Goal: Communication & Community: Answer question/provide support

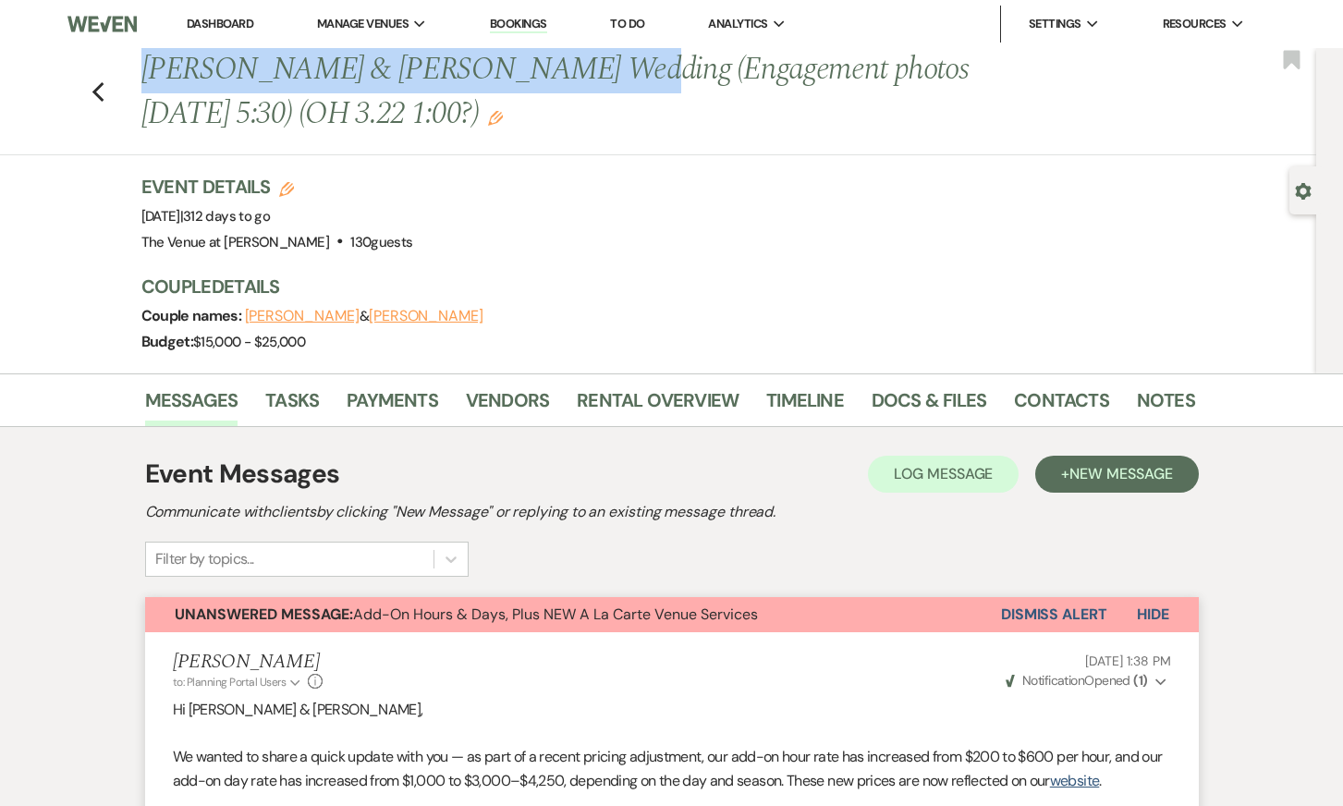
drag, startPoint x: 142, startPoint y: 71, endPoint x: 547, endPoint y: 66, distance: 404.8
click at [547, 66] on h1 "[PERSON_NAME] & [PERSON_NAME] Wedding (Engagement photos [DATE] 5:30) (OH 3.22 …" at bounding box center [555, 92] width 828 height 88
copy h1 "[PERSON_NAME] & [PERSON_NAME]"
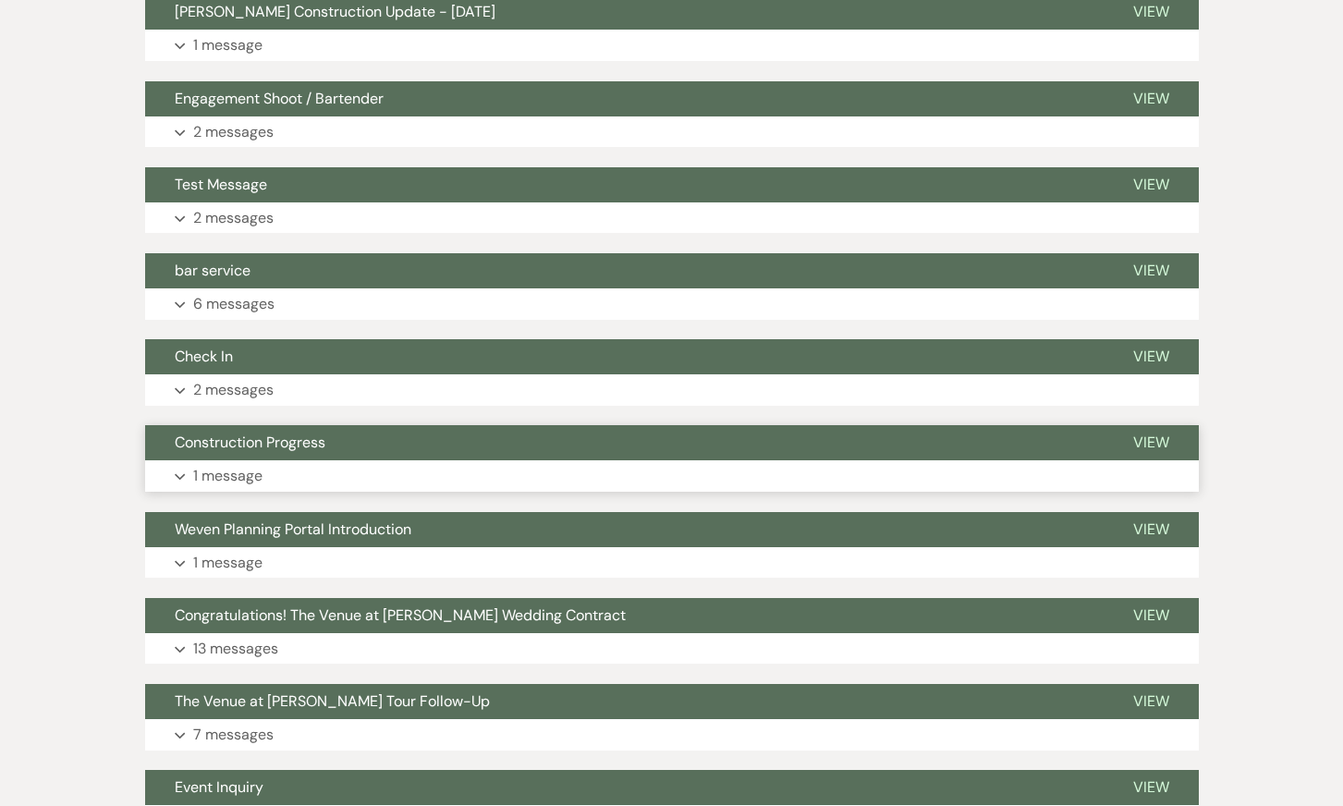
scroll to position [2111, 0]
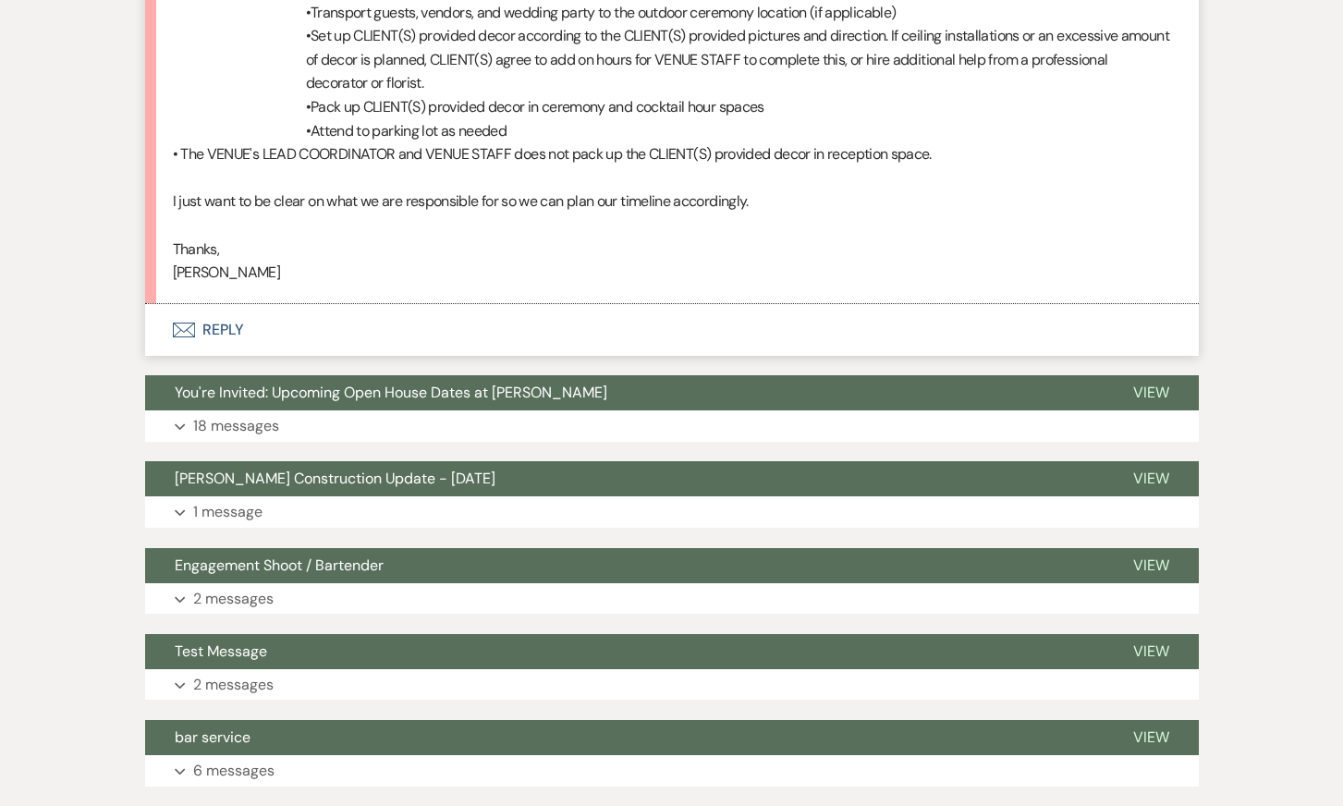
click at [293, 312] on button "Envelope Reply" at bounding box center [672, 330] width 1054 height 52
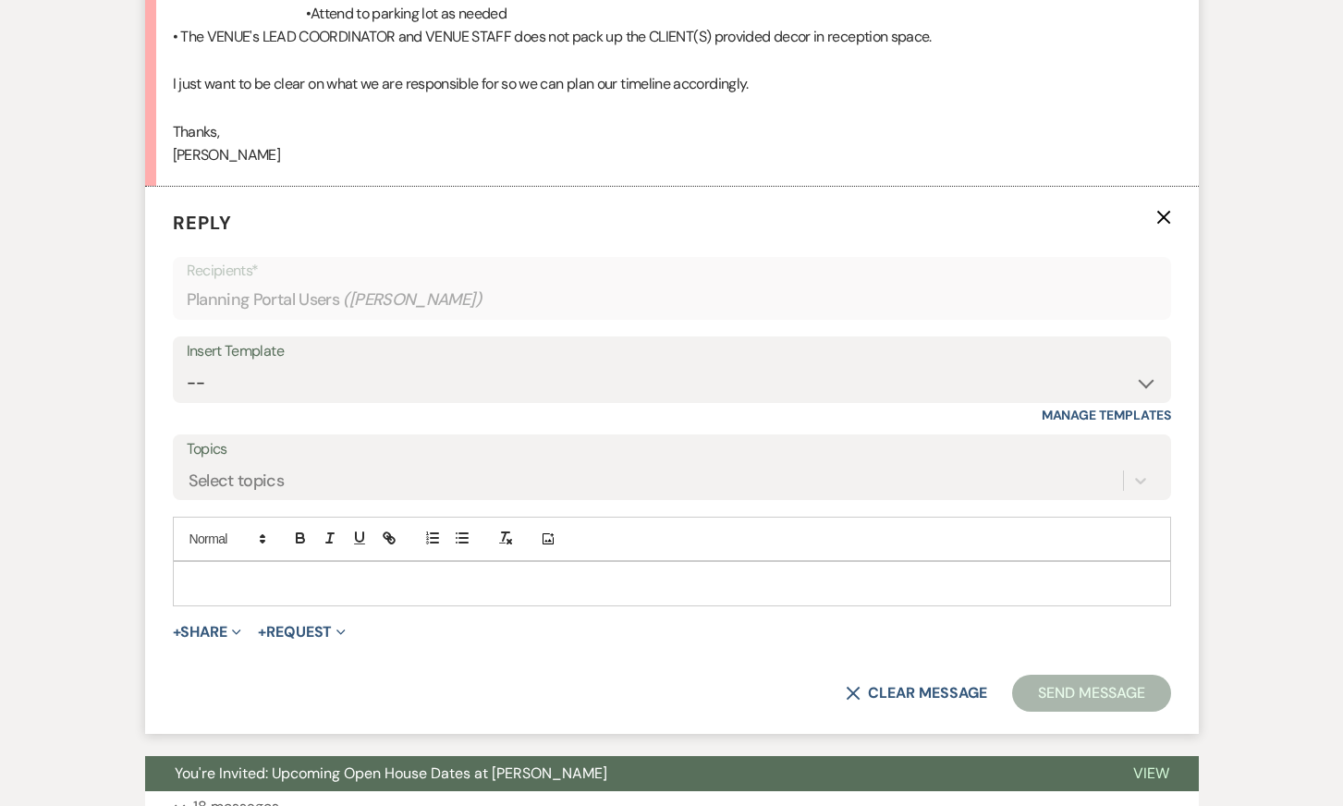
scroll to position [2237, 0]
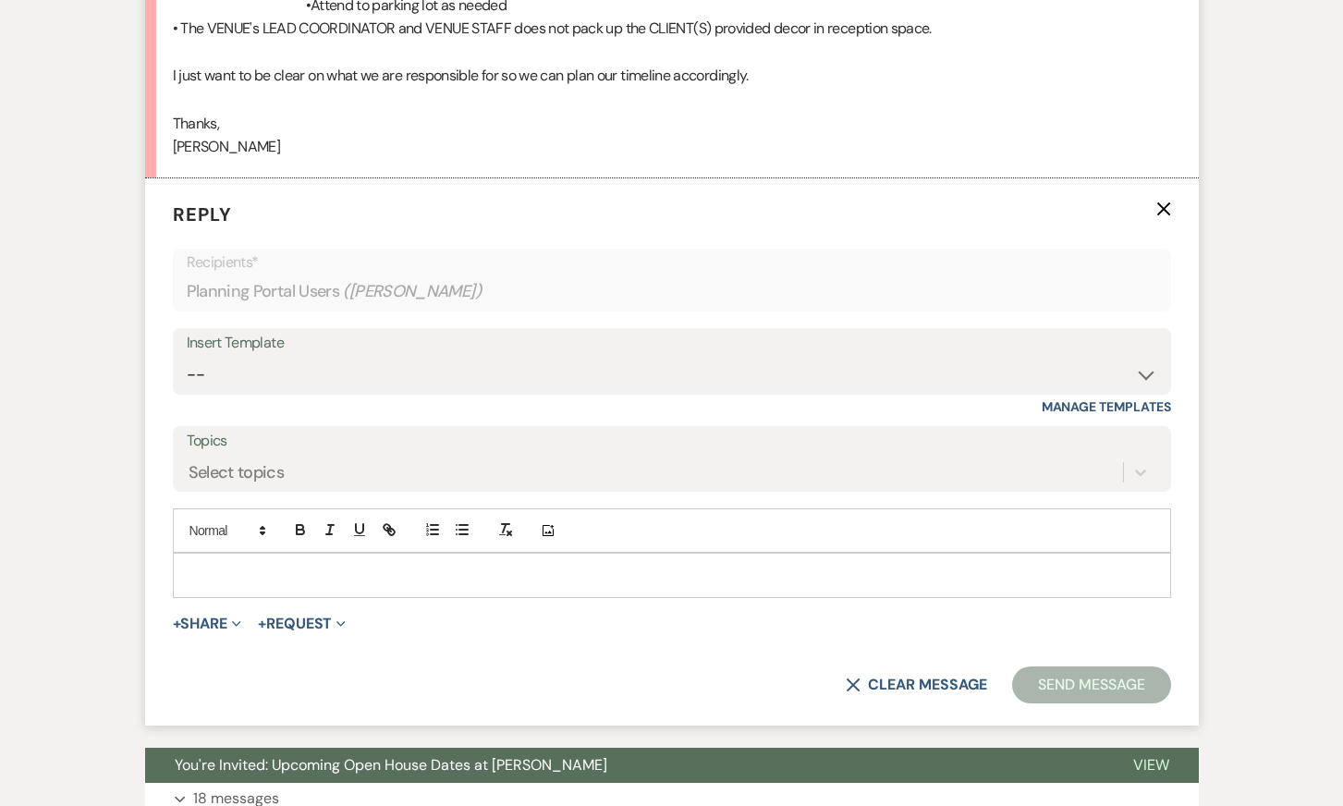
click at [429, 568] on p at bounding box center [672, 575] width 969 height 20
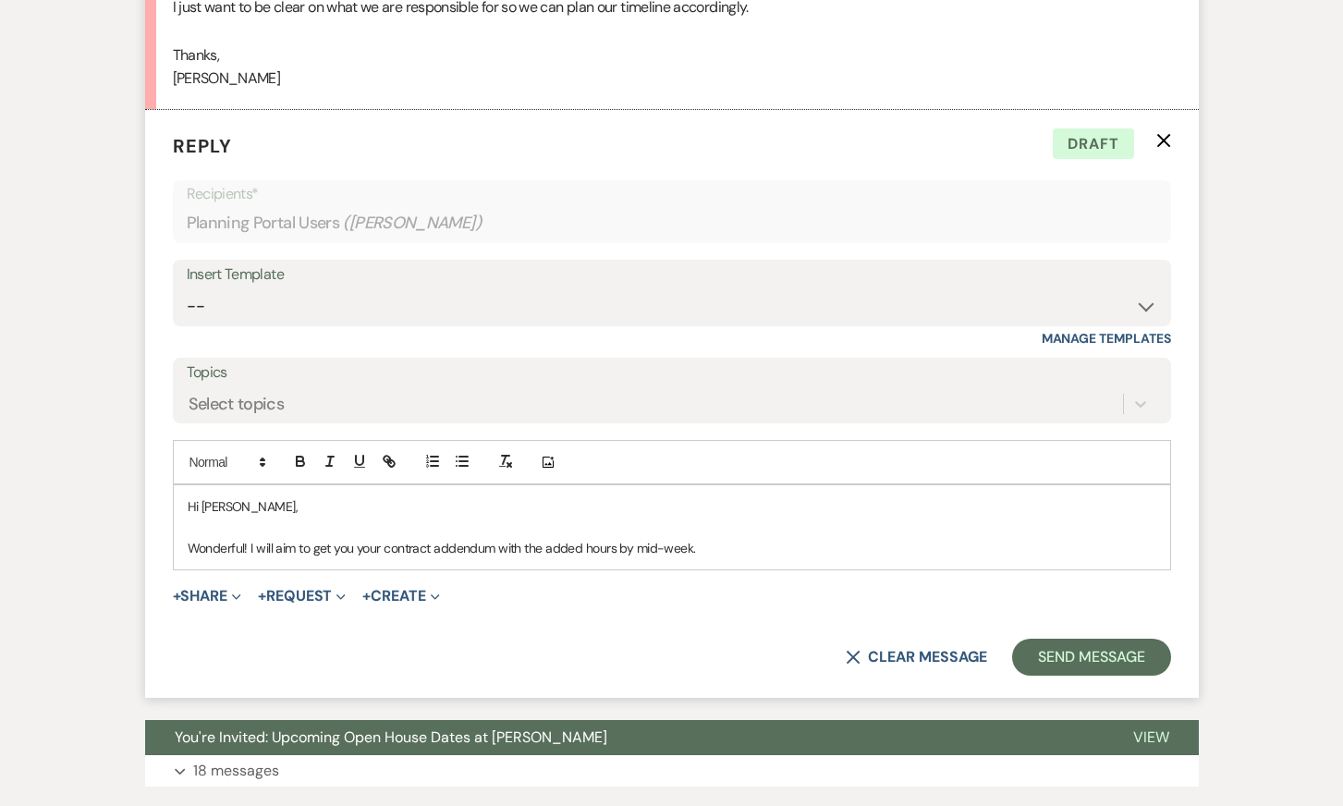
scroll to position [2400, 0]
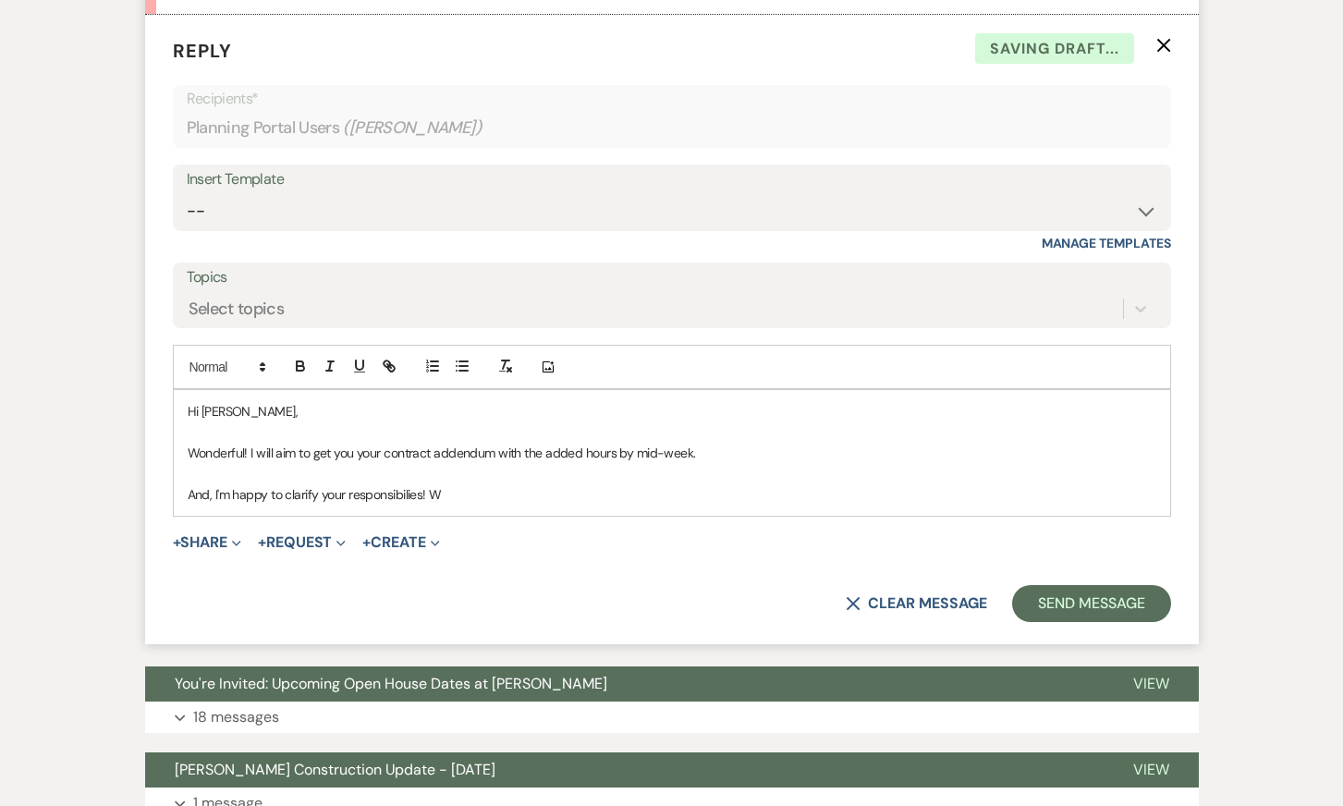
click at [385, 489] on p "And, I'm happy to clarify your responsibilies! W" at bounding box center [672, 494] width 969 height 20
click at [476, 490] on p "And, I'm happy to clarify your responsibilities! W" at bounding box center [672, 494] width 969 height 20
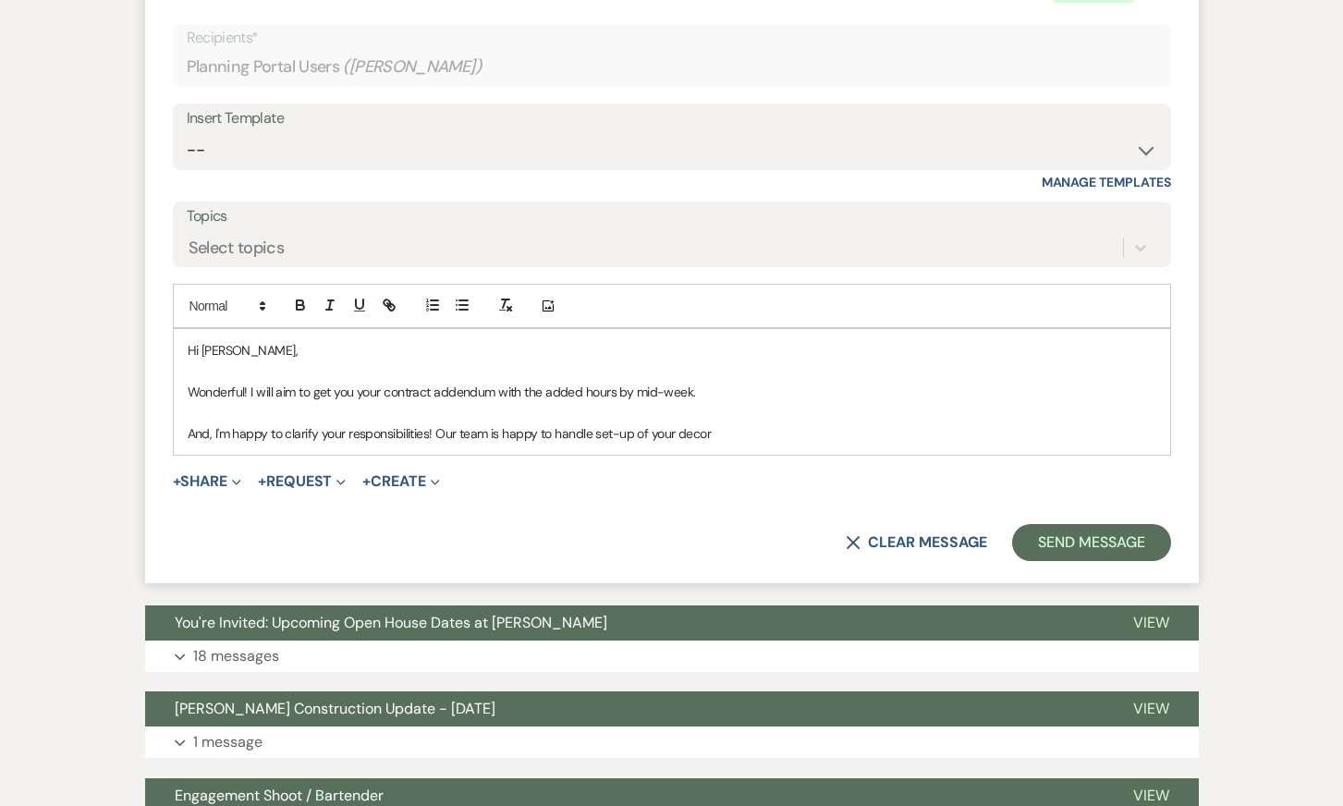
scroll to position [2526, 0]
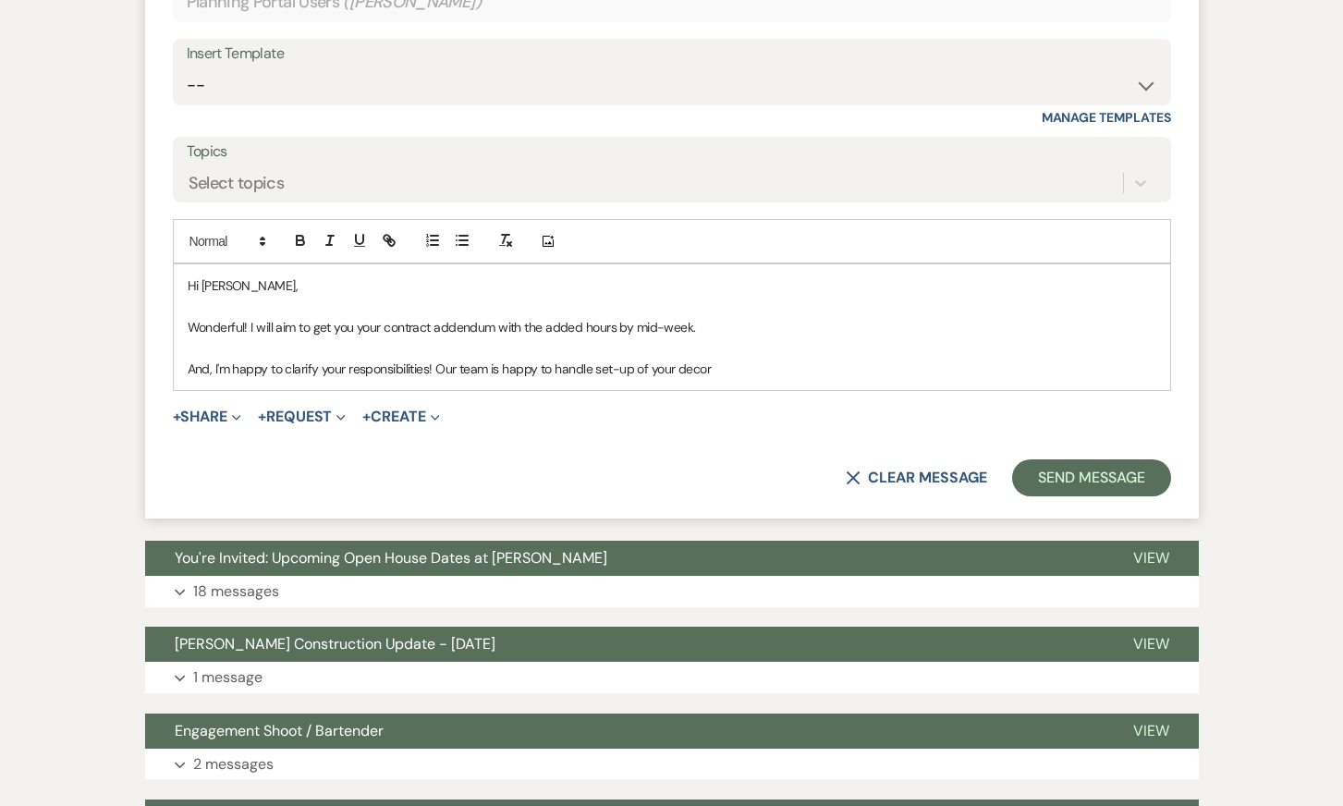
click at [525, 317] on p "Wonderful! I will aim to get you your contract addendum with the added hours by…" at bounding box center [672, 327] width 969 height 20
click at [632, 372] on p "And, I'm happy to clarify your responsibilities! Our team is happy to handle se…" at bounding box center [672, 369] width 969 height 20
click at [788, 364] on p "And, I'm happy to clarify your responsibilities! Our team is happy to handle se…" at bounding box center [672, 369] width 969 height 20
click at [849, 369] on p "And, I'm happy to clarify your responsibilities! Our team is happy to handle se…" at bounding box center [672, 369] width 969 height 20
click at [1074, 364] on p "And, I'm happy to clarify your responsibilities! Our team is happy to handle se…" at bounding box center [672, 369] width 969 height 20
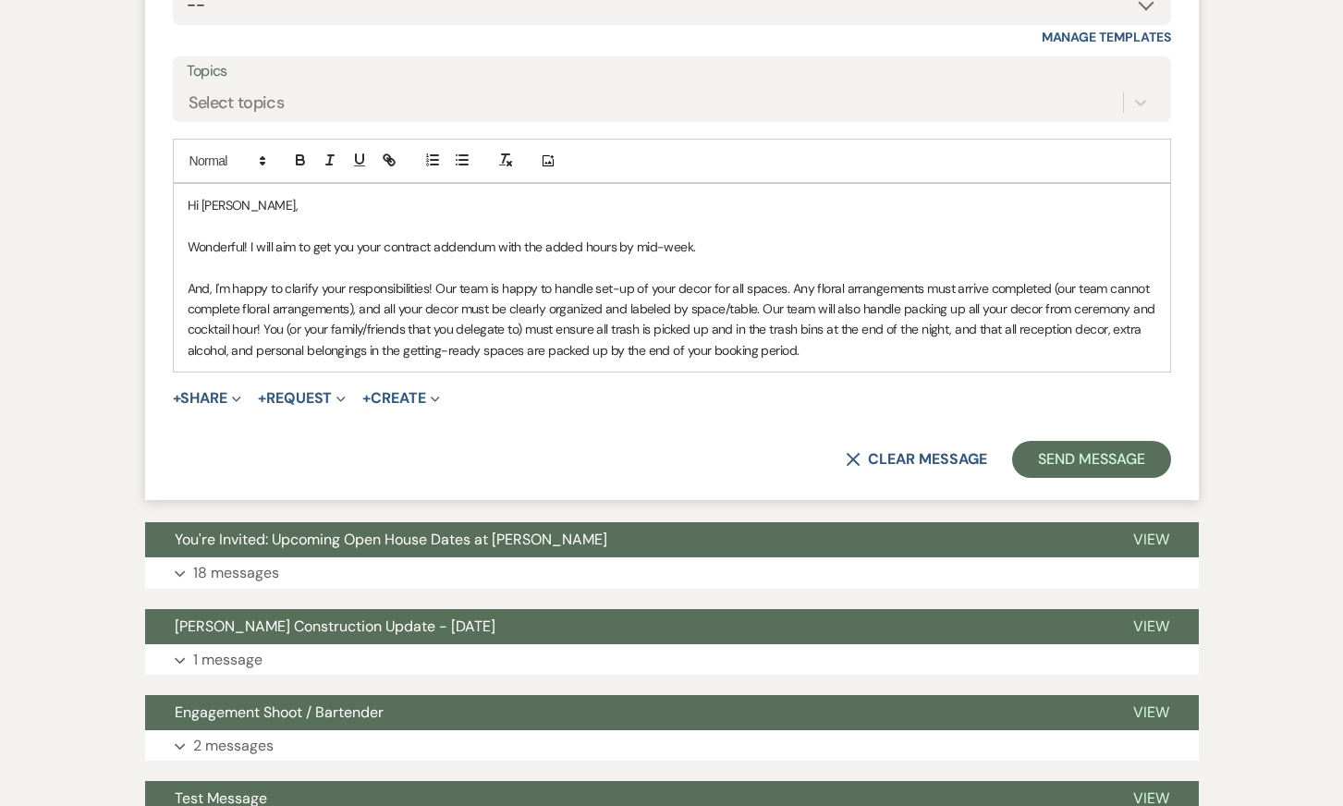
scroll to position [2608, 0]
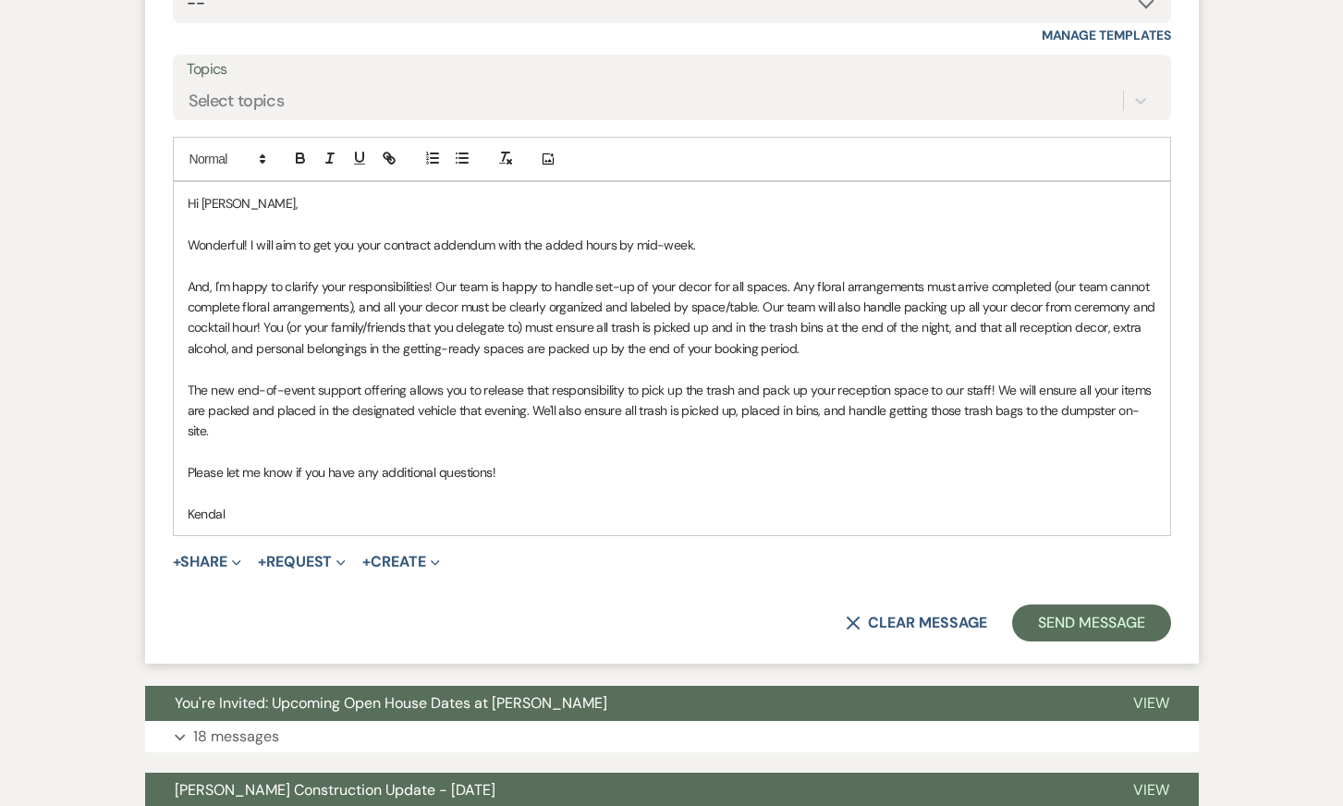
click at [842, 272] on p at bounding box center [672, 265] width 969 height 20
click at [824, 442] on p at bounding box center [672, 452] width 969 height 20
click at [795, 504] on p "Kendal" at bounding box center [672, 514] width 969 height 20
click at [765, 239] on p "Wonderful! I will aim to get you your contract addendum with the added hours by…" at bounding box center [672, 245] width 969 height 20
click at [718, 483] on p at bounding box center [672, 493] width 969 height 20
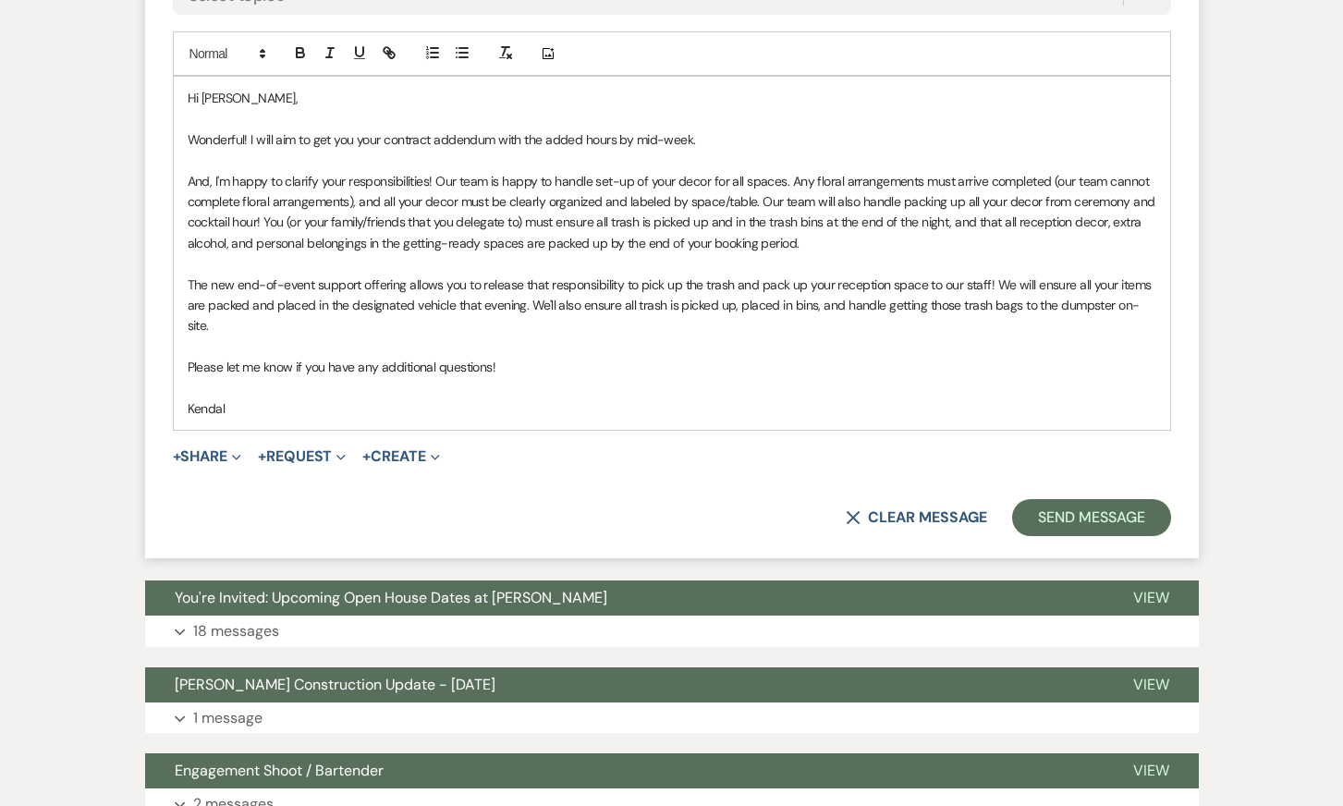
scroll to position [2715, 0]
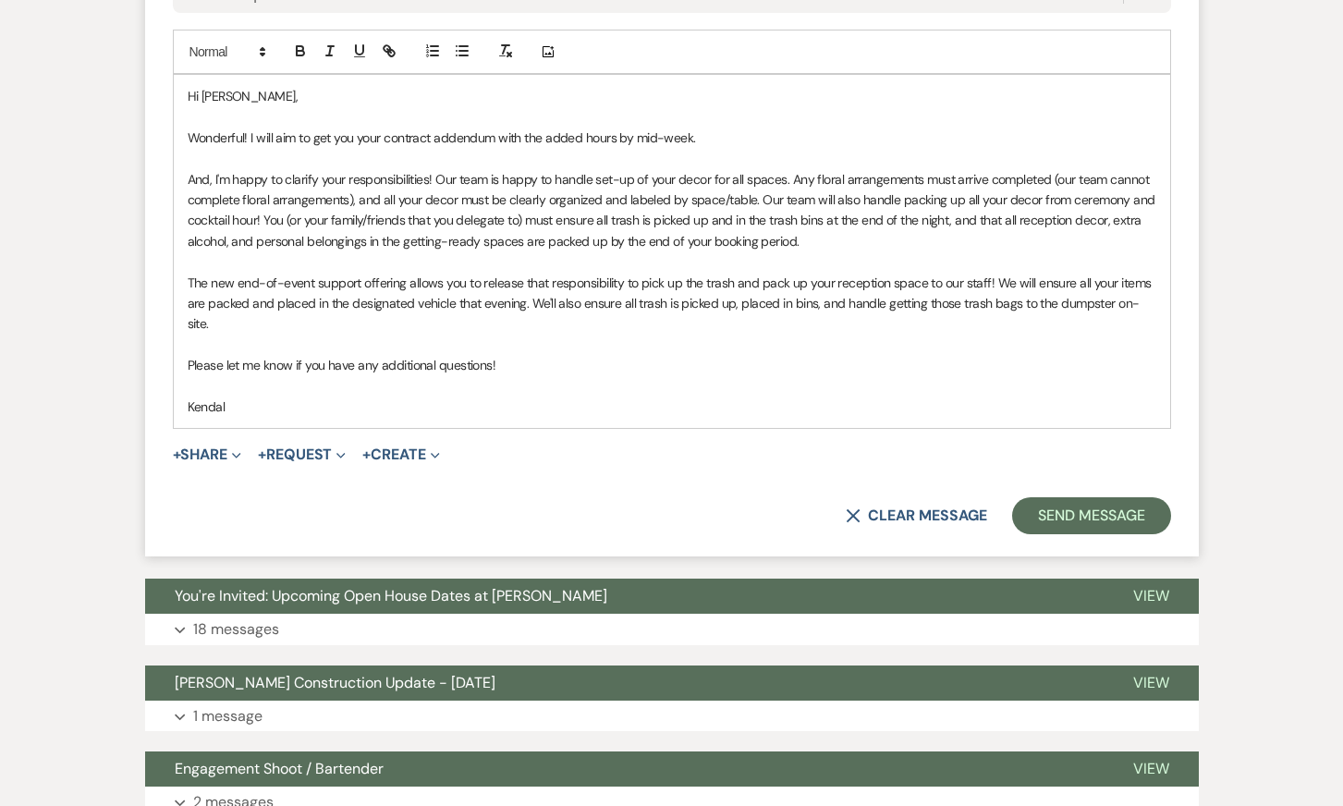
click at [742, 202] on p "And, I'm happy to clarify your responsibilities! Our team is happy to handle se…" at bounding box center [672, 210] width 969 height 83
click at [729, 355] on p "Please let me know if you have any additional questions!" at bounding box center [672, 365] width 969 height 20
click at [731, 376] on p at bounding box center [672, 386] width 969 height 20
click at [713, 396] on p "Kendal" at bounding box center [672, 406] width 969 height 20
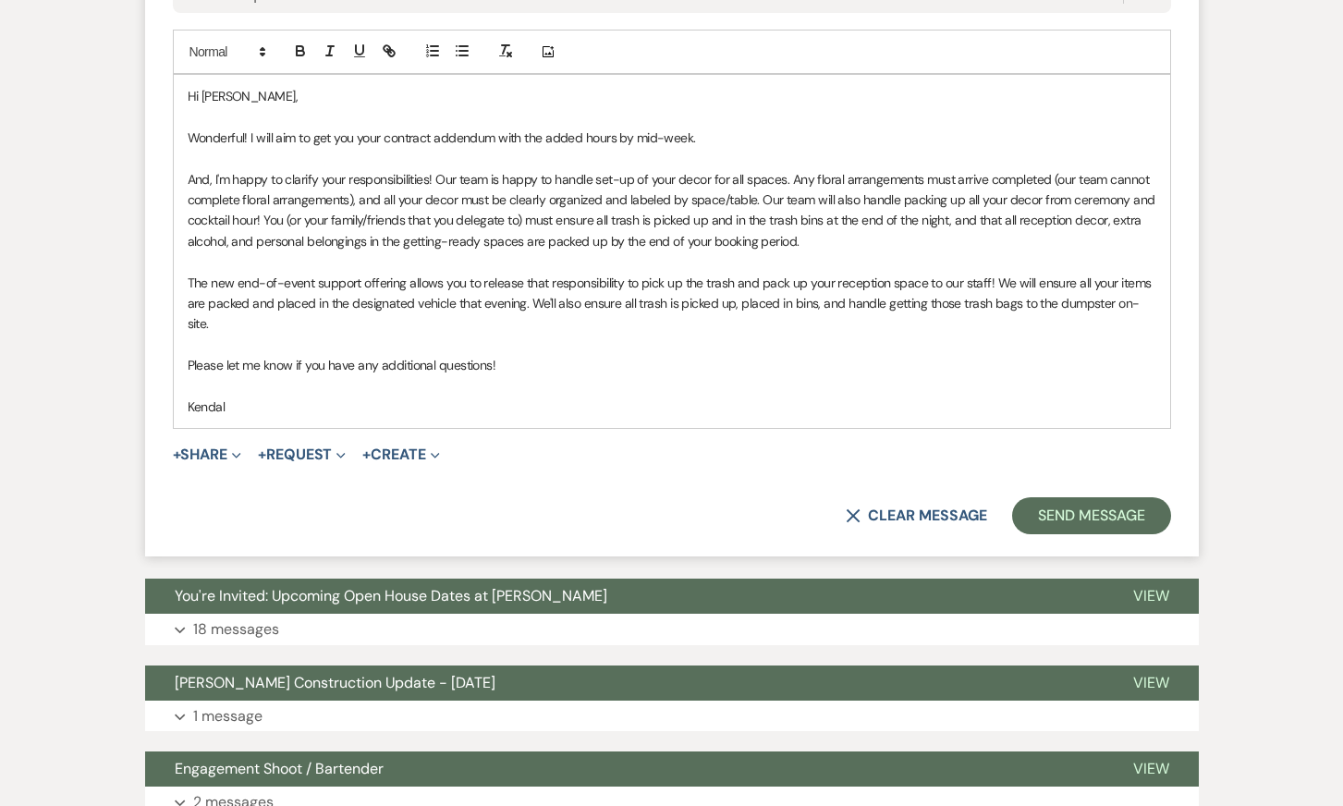
click at [849, 302] on p "The new end-of-event support offering allows you to release that responsibility…" at bounding box center [672, 304] width 969 height 62
drag, startPoint x: 843, startPoint y: 304, endPoint x: 812, endPoint y: 302, distance: 30.6
click at [812, 302] on p "The new end-of-event support offering allows you to release that responsibility…" at bounding box center [672, 304] width 969 height 62
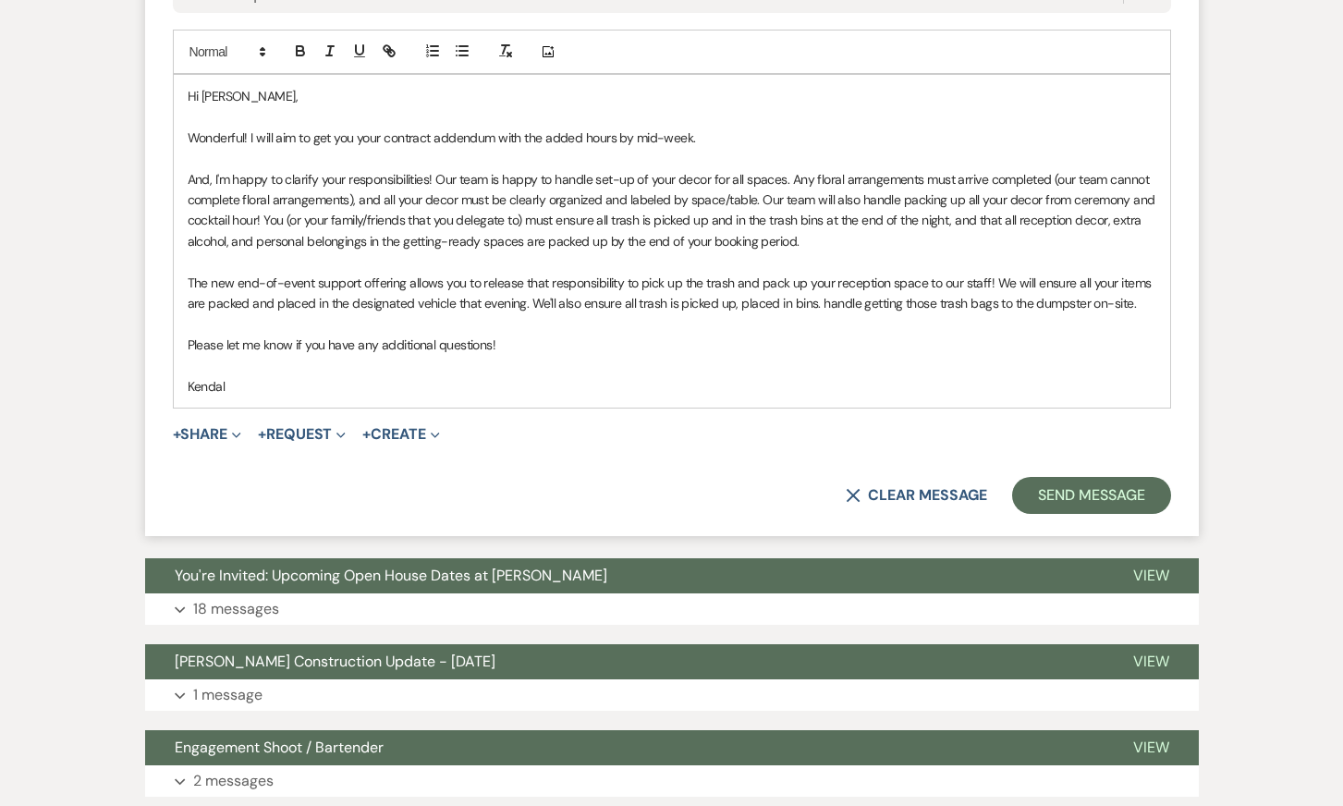
click at [736, 307] on p "The new end-of-event support offering allows you to release that responsibility…" at bounding box center [672, 294] width 969 height 42
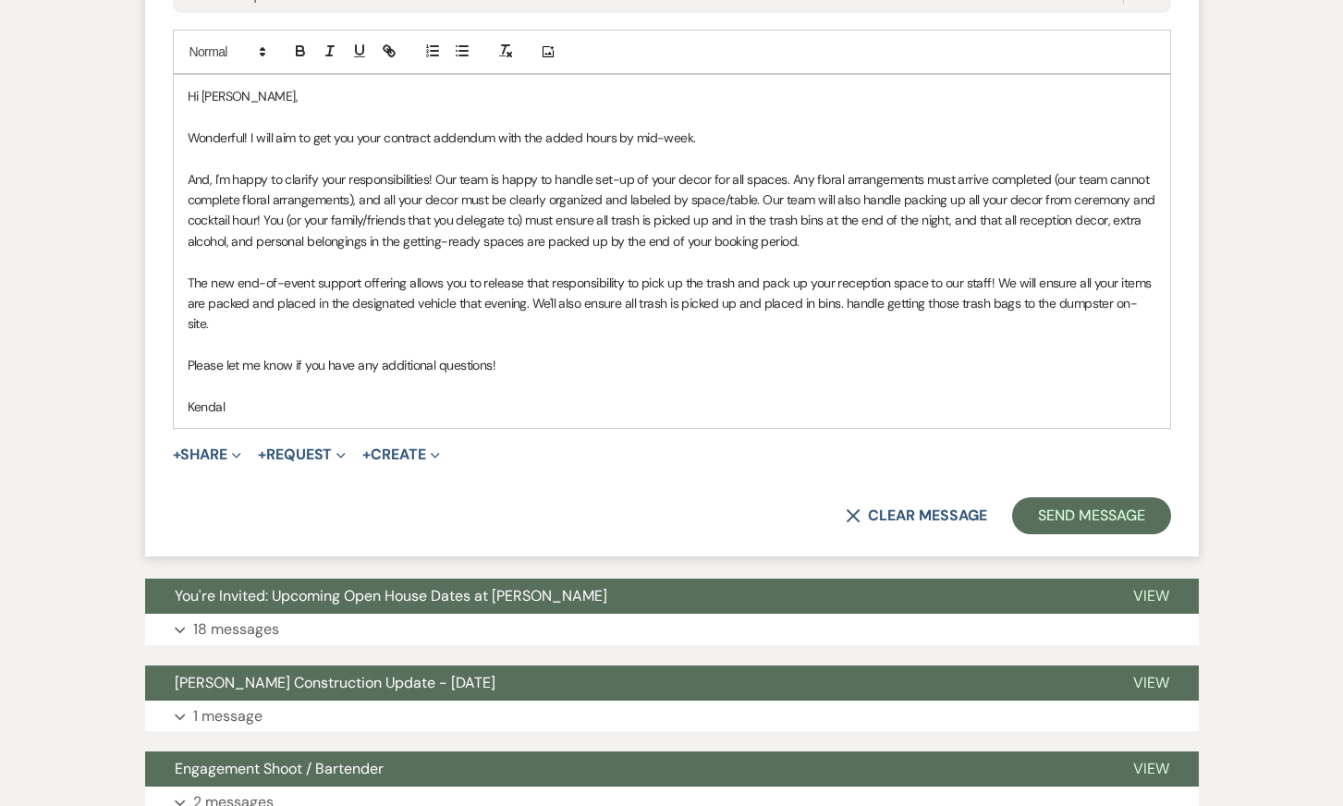
click at [839, 301] on p "The new end-of-event support offering allows you to release that responsibility…" at bounding box center [672, 304] width 969 height 62
drag, startPoint x: 839, startPoint y: 304, endPoint x: 1253, endPoint y: 307, distance: 414.1
click at [970, 182] on p "And, I'm happy to clarify your responsibilities! Our team is happy to handle se…" at bounding box center [672, 210] width 969 height 83
click at [867, 246] on p "And, I'm happy to clarify your responsibilities! Our team is happy to handle se…" at bounding box center [672, 210] width 969 height 83
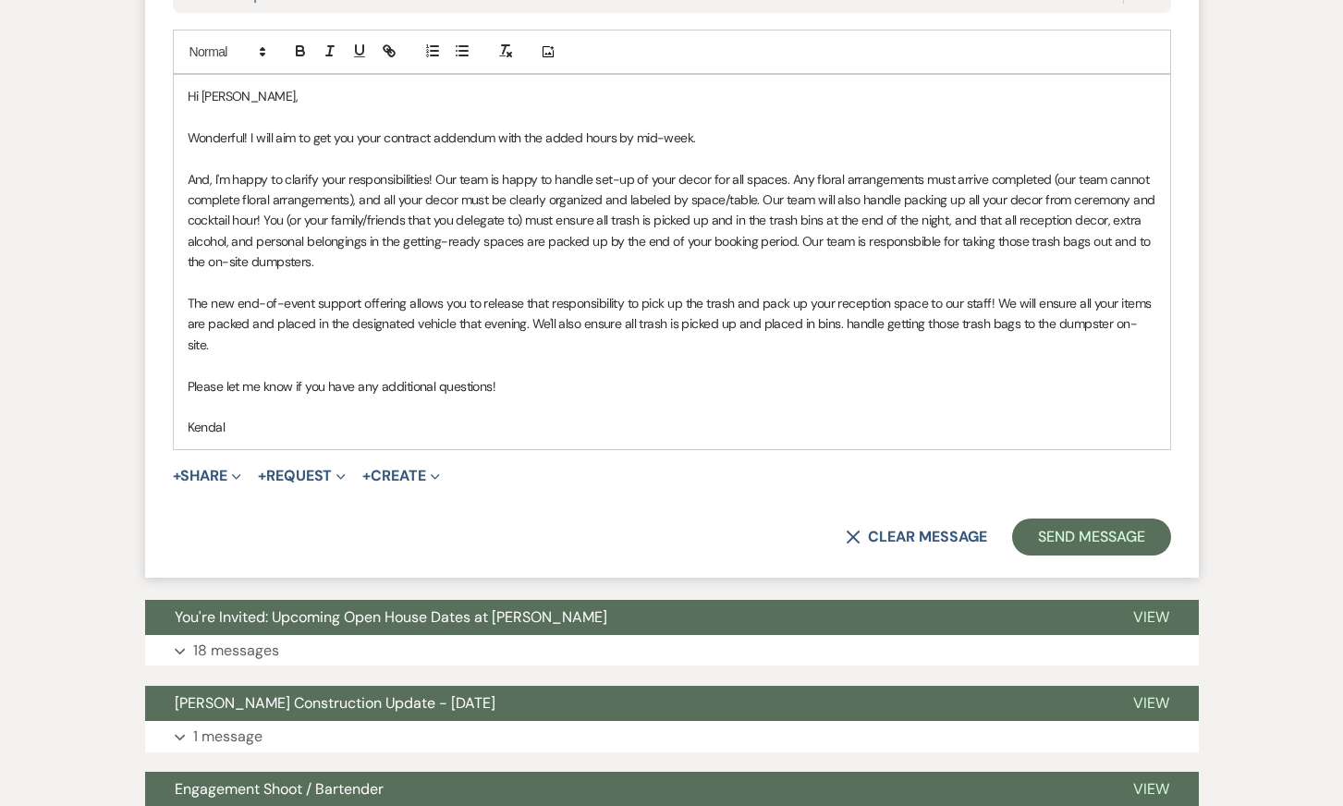
click at [640, 273] on p at bounding box center [672, 283] width 969 height 20
click at [665, 323] on p "The new end-of-event support offering allows you to release that responsibility…" at bounding box center [672, 324] width 969 height 62
click at [713, 396] on p at bounding box center [672, 406] width 969 height 20
click at [735, 417] on p "Kendal" at bounding box center [672, 427] width 969 height 20
click at [708, 291] on p at bounding box center [672, 283] width 969 height 20
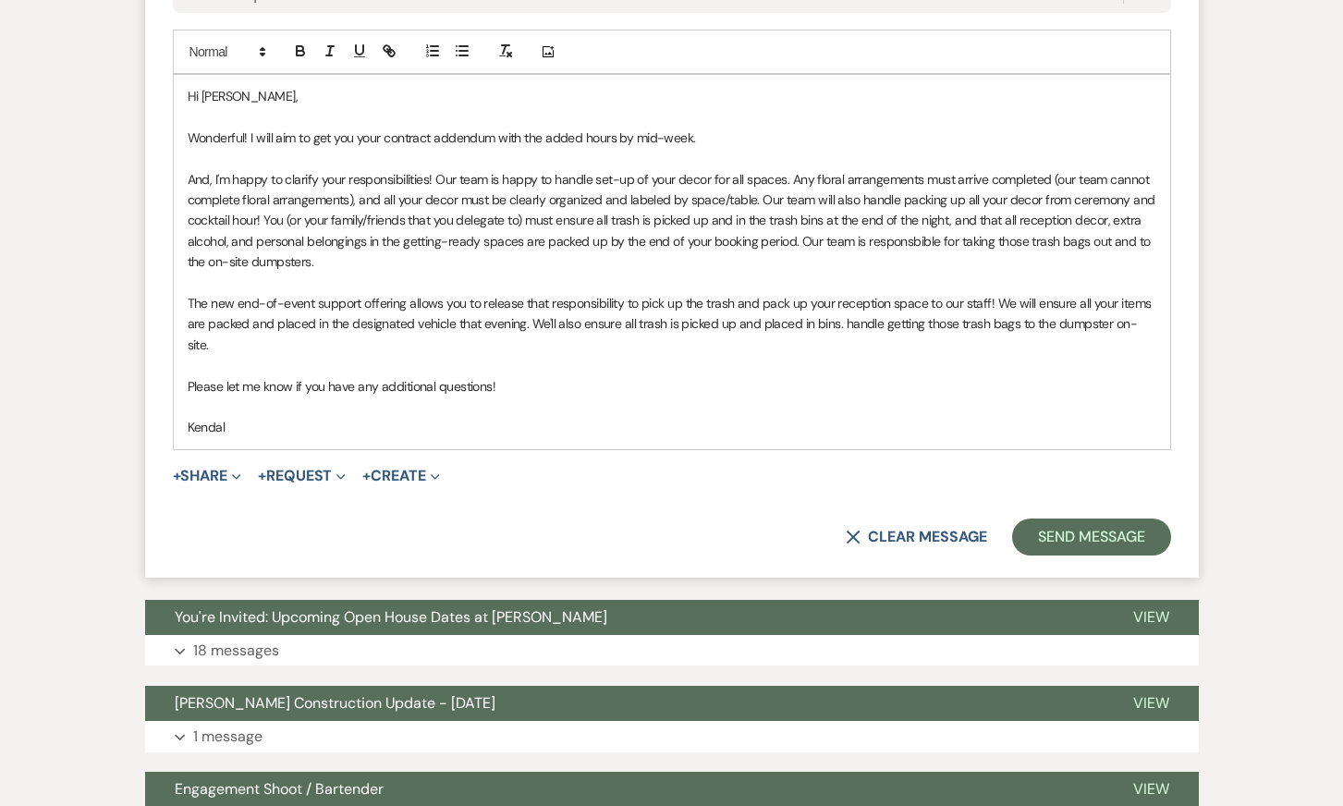
click at [710, 376] on p "Please let me know if you have any additional questions!" at bounding box center [672, 386] width 969 height 20
click at [714, 417] on p "Kendal" at bounding box center [672, 427] width 969 height 20
drag, startPoint x: 840, startPoint y: 323, endPoint x: 1343, endPoint y: 328, distance: 502.8
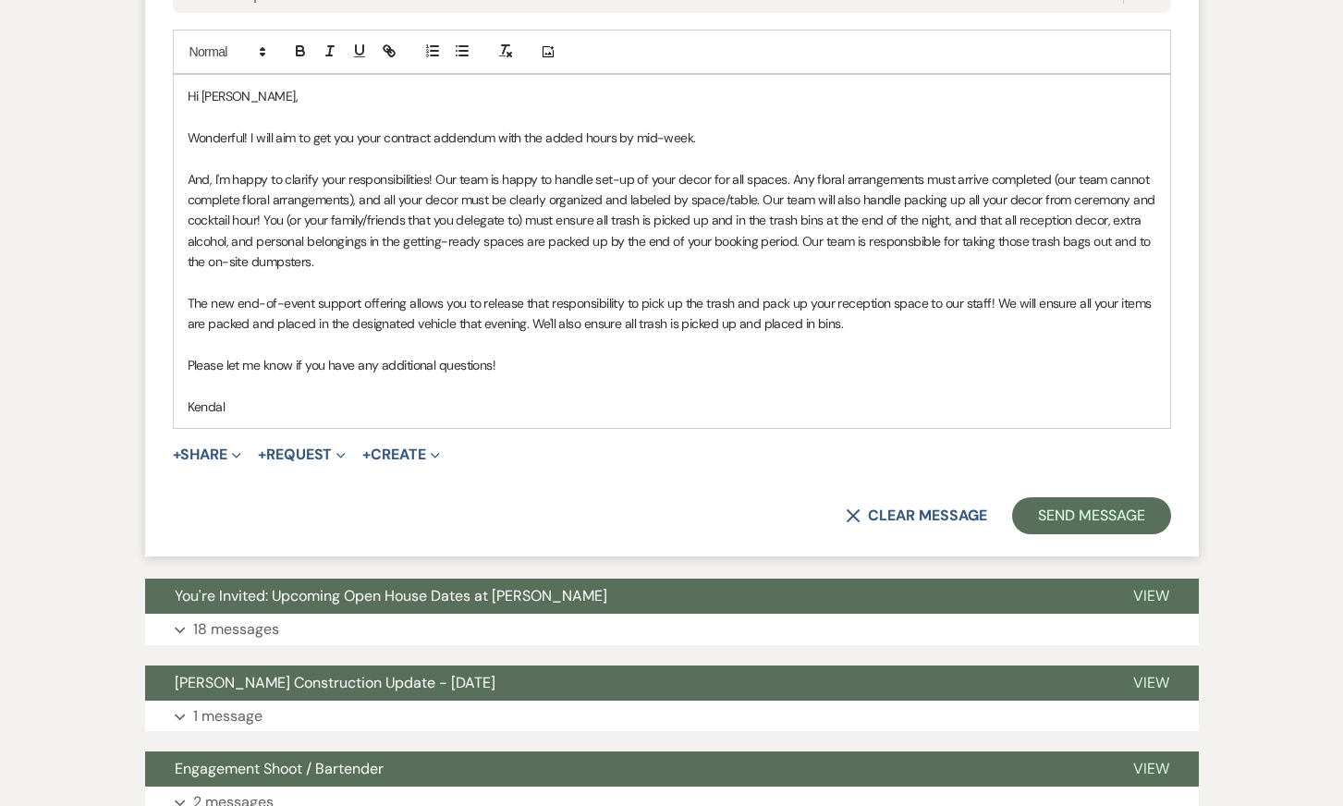
click at [903, 238] on p "And, I'm happy to clarify your responsibilities! Our team is happy to handle se…" at bounding box center [672, 221] width 969 height 104
drag, startPoint x: 889, startPoint y: 242, endPoint x: 1254, endPoint y: 236, distance: 365.1
click at [1192, 320] on form "Reply X Draft Recipients* Planning Portal Users ( [PERSON_NAME] ) Insert Templa…" at bounding box center [672, 129] width 1054 height 858
click at [1081, 511] on button "Send Message" at bounding box center [1091, 515] width 158 height 37
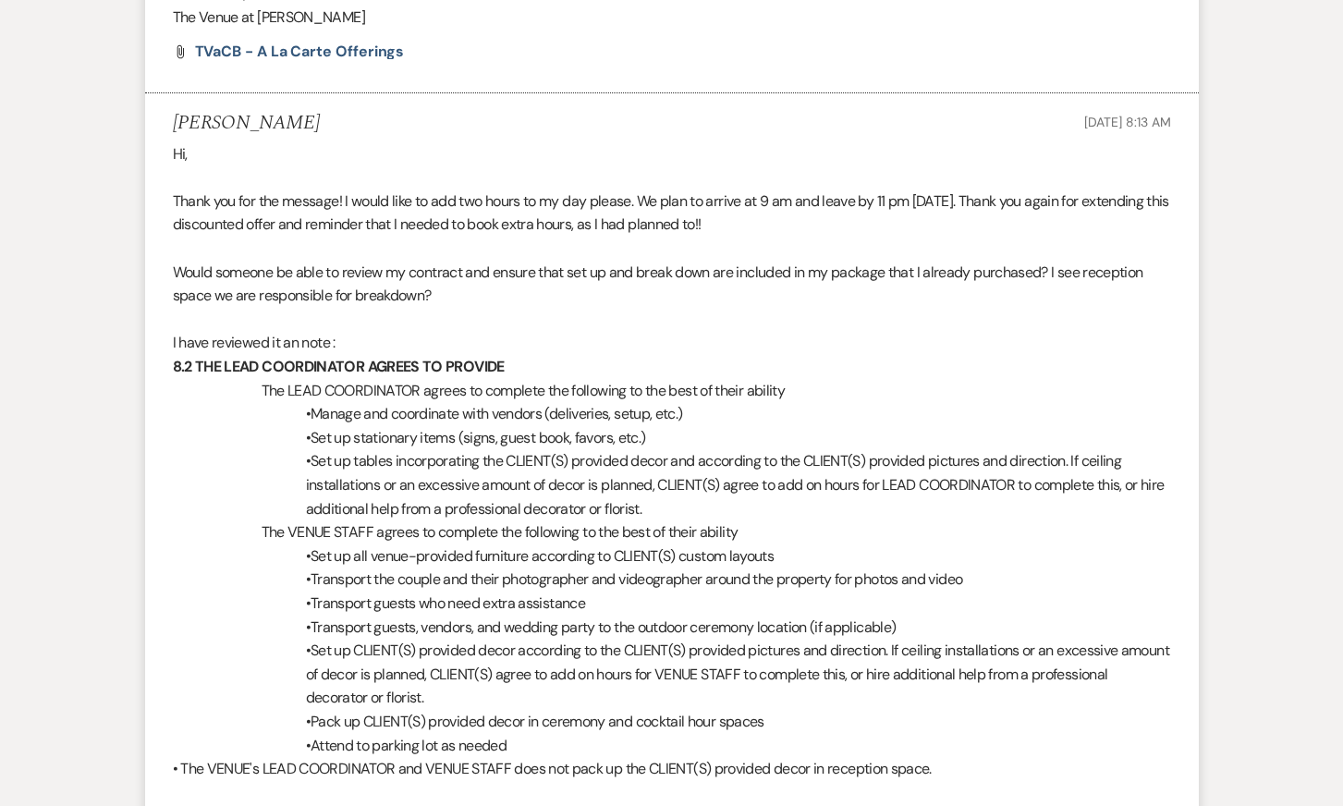
scroll to position [0, 0]
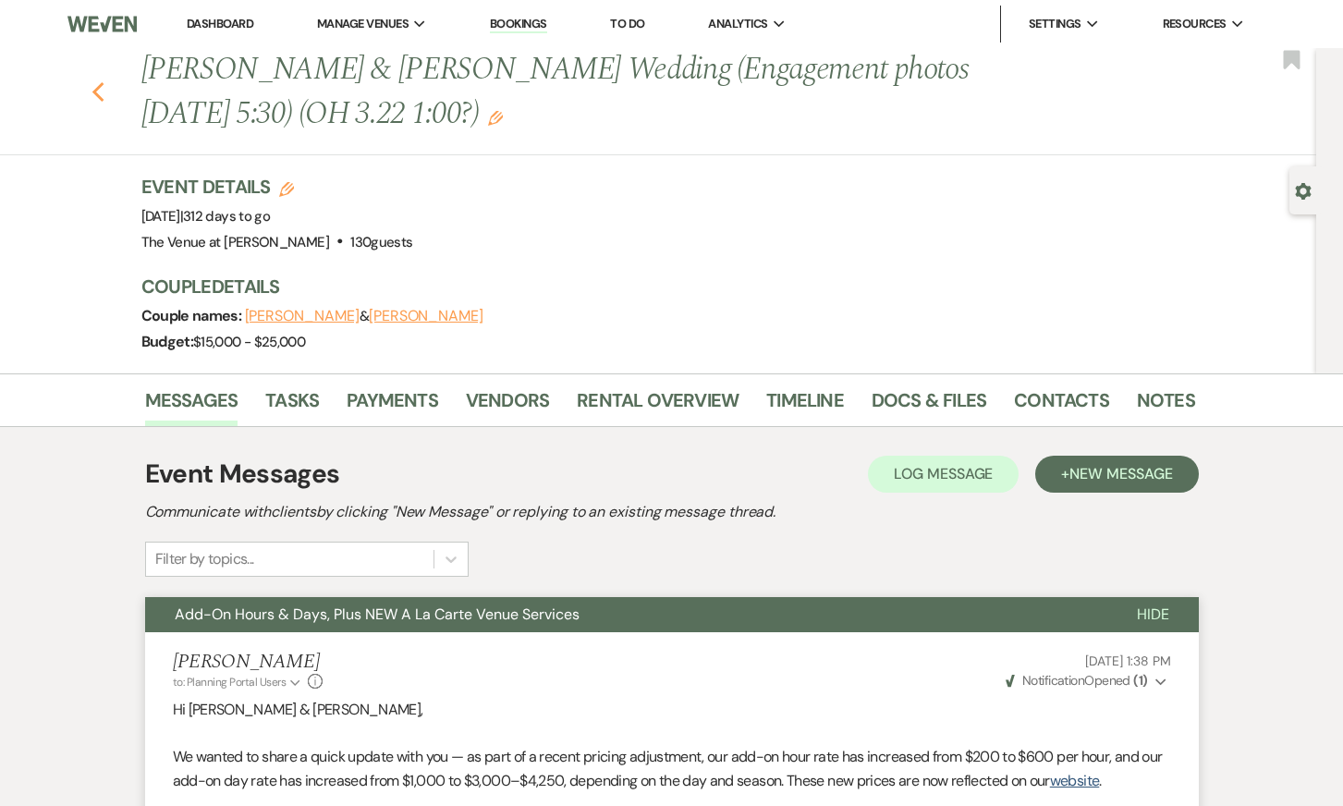
click at [93, 92] on use "button" at bounding box center [97, 92] width 12 height 20
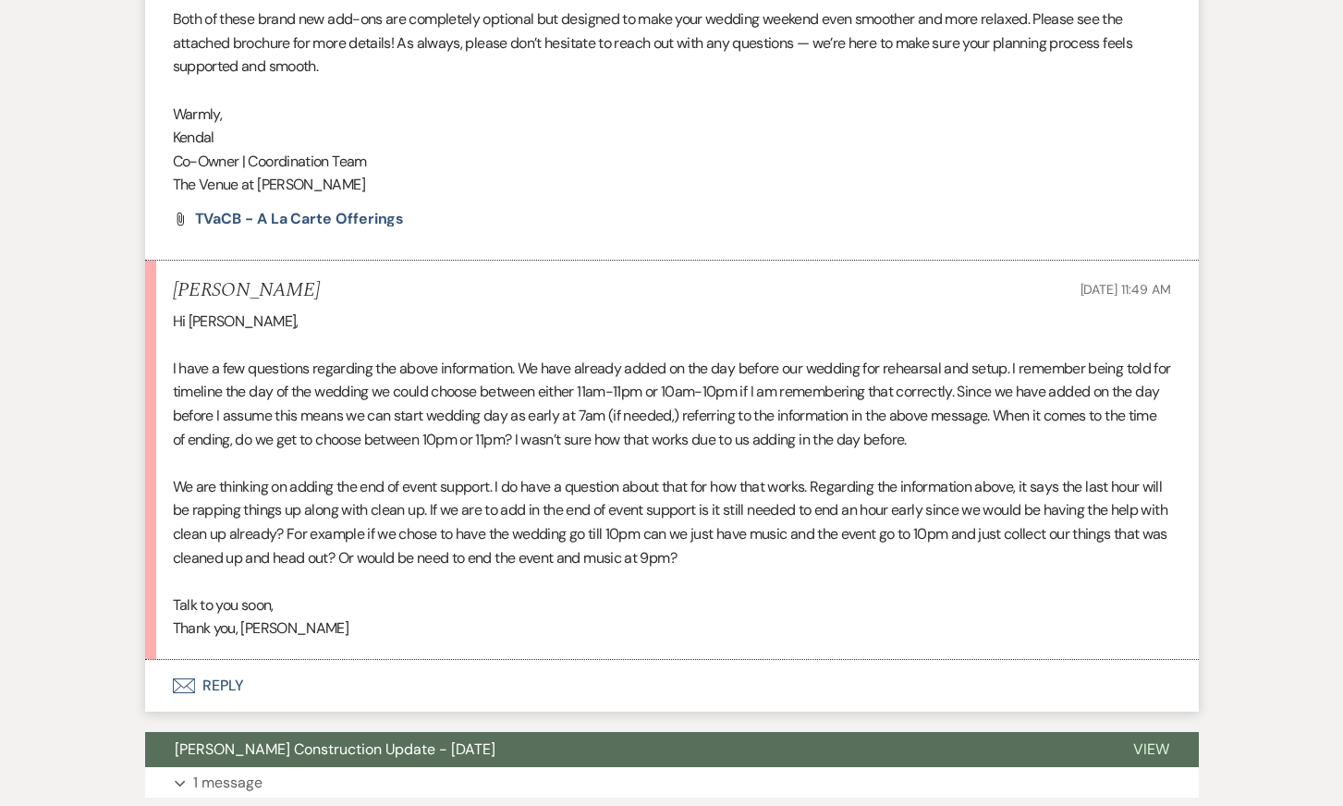
scroll to position [1373, 0]
click at [799, 499] on p "We are thinking on adding the end of event support. I do have a question about …" at bounding box center [672, 521] width 998 height 94
click at [431, 660] on button "Envelope Reply" at bounding box center [672, 686] width 1054 height 52
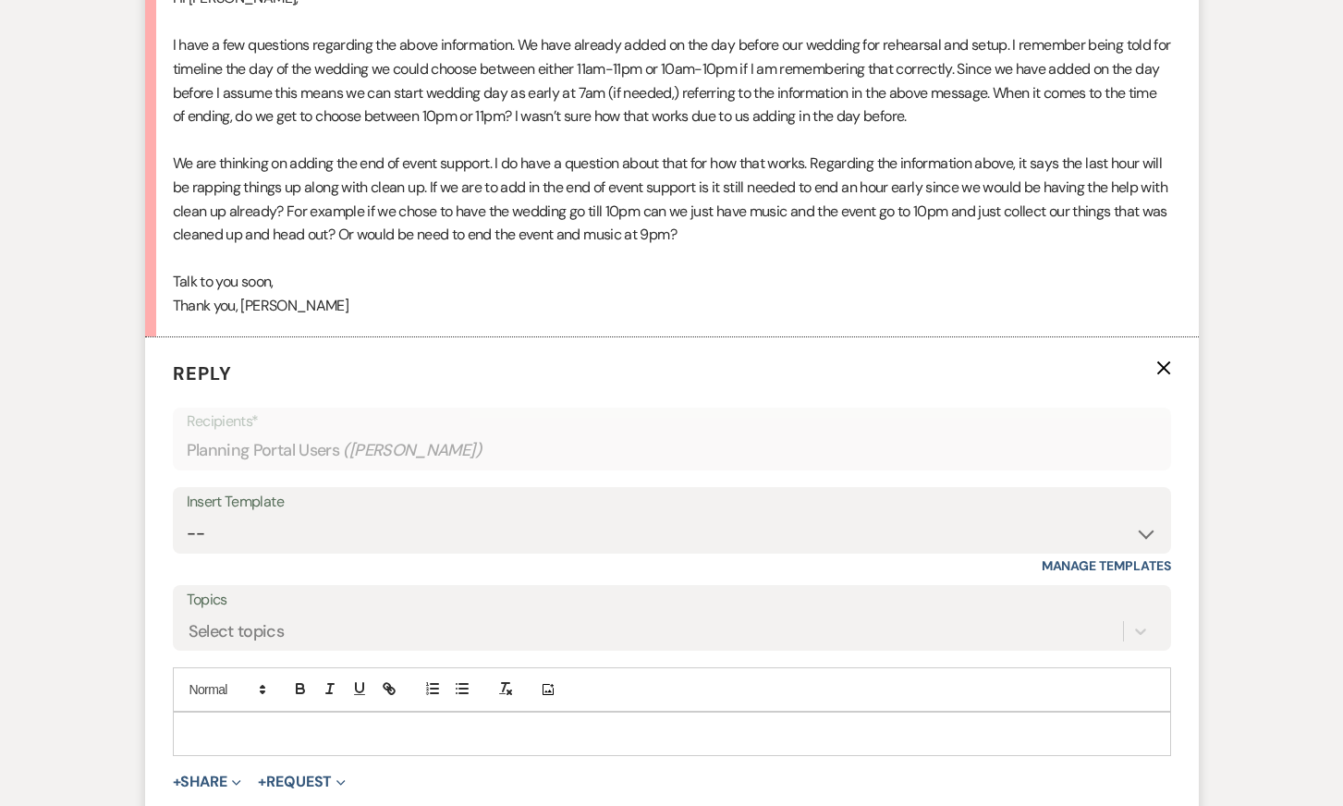
scroll to position [1697, 0]
click at [209, 723] on p at bounding box center [672, 733] width 969 height 20
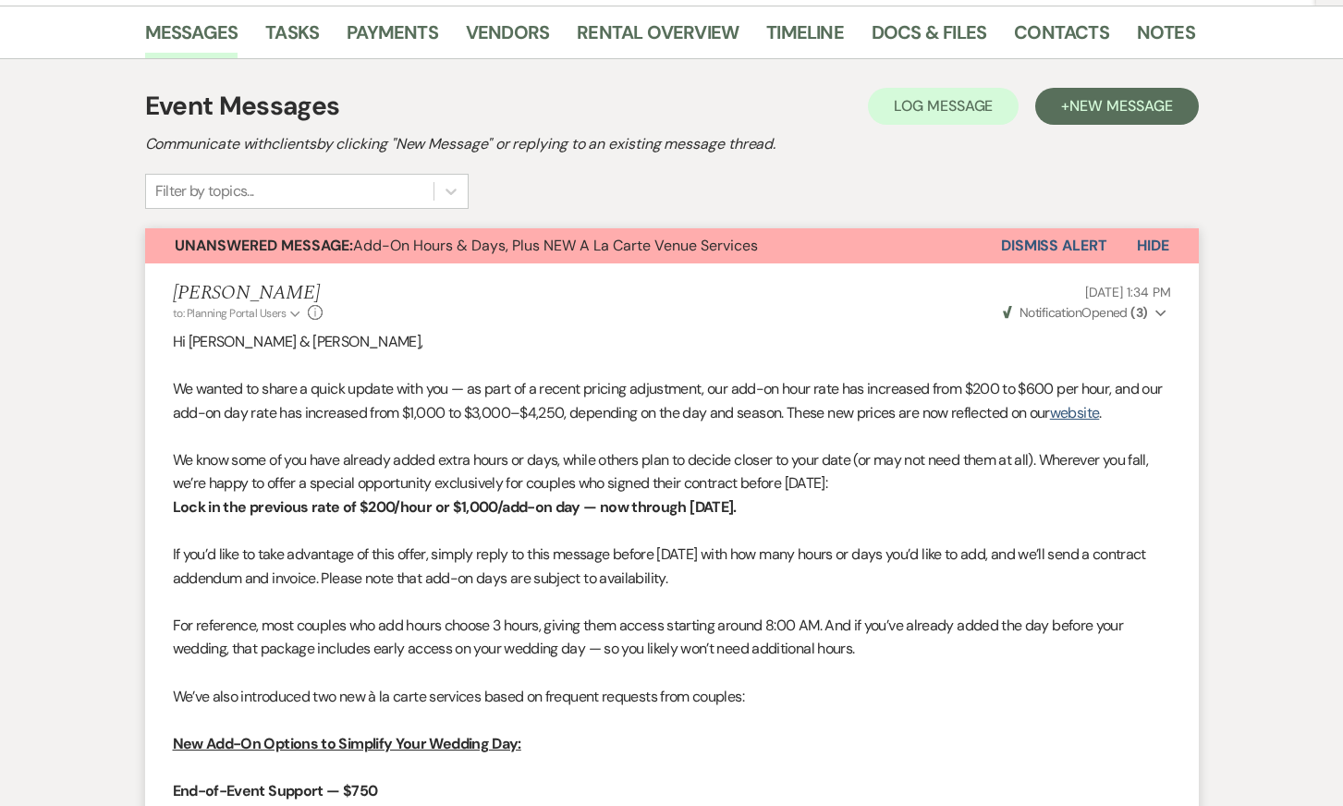
scroll to position [0, 0]
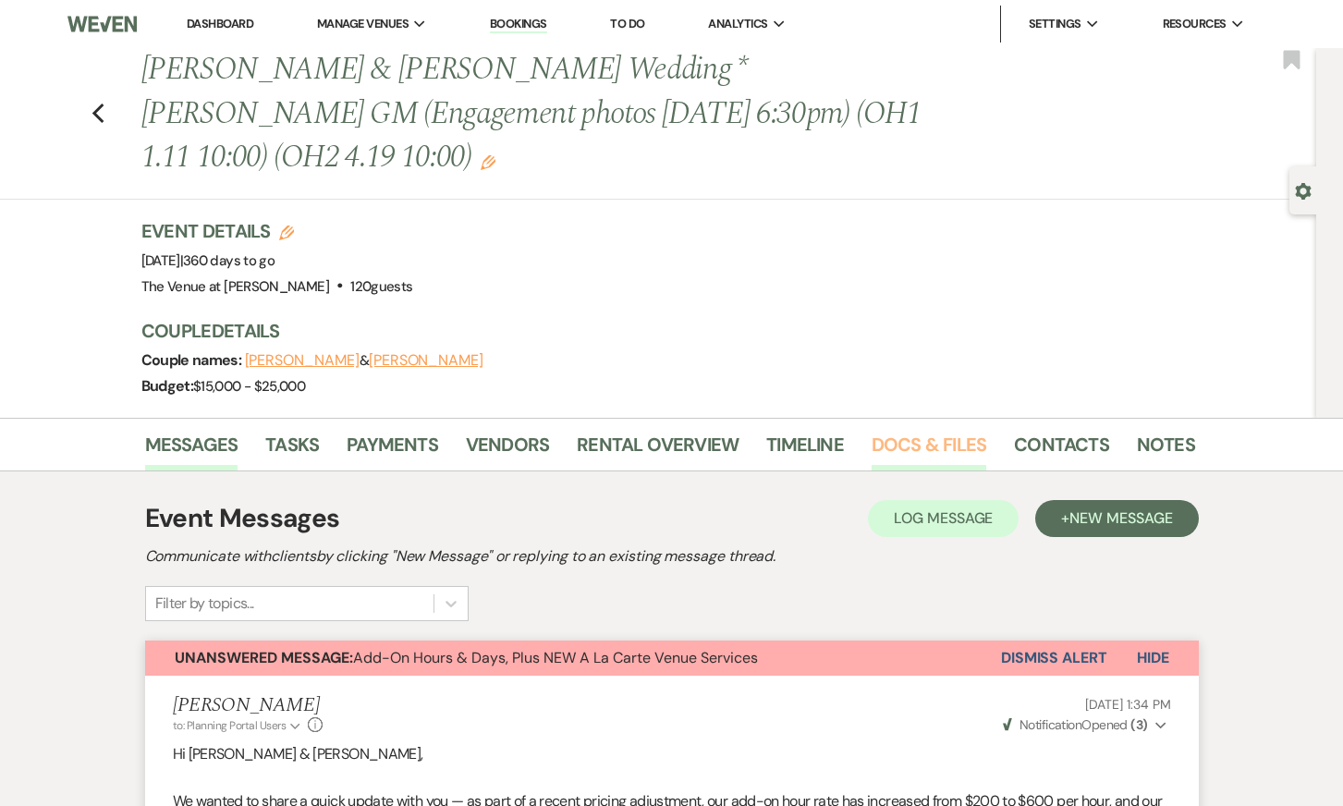
click at [905, 430] on link "Docs & Files" at bounding box center [929, 450] width 115 height 41
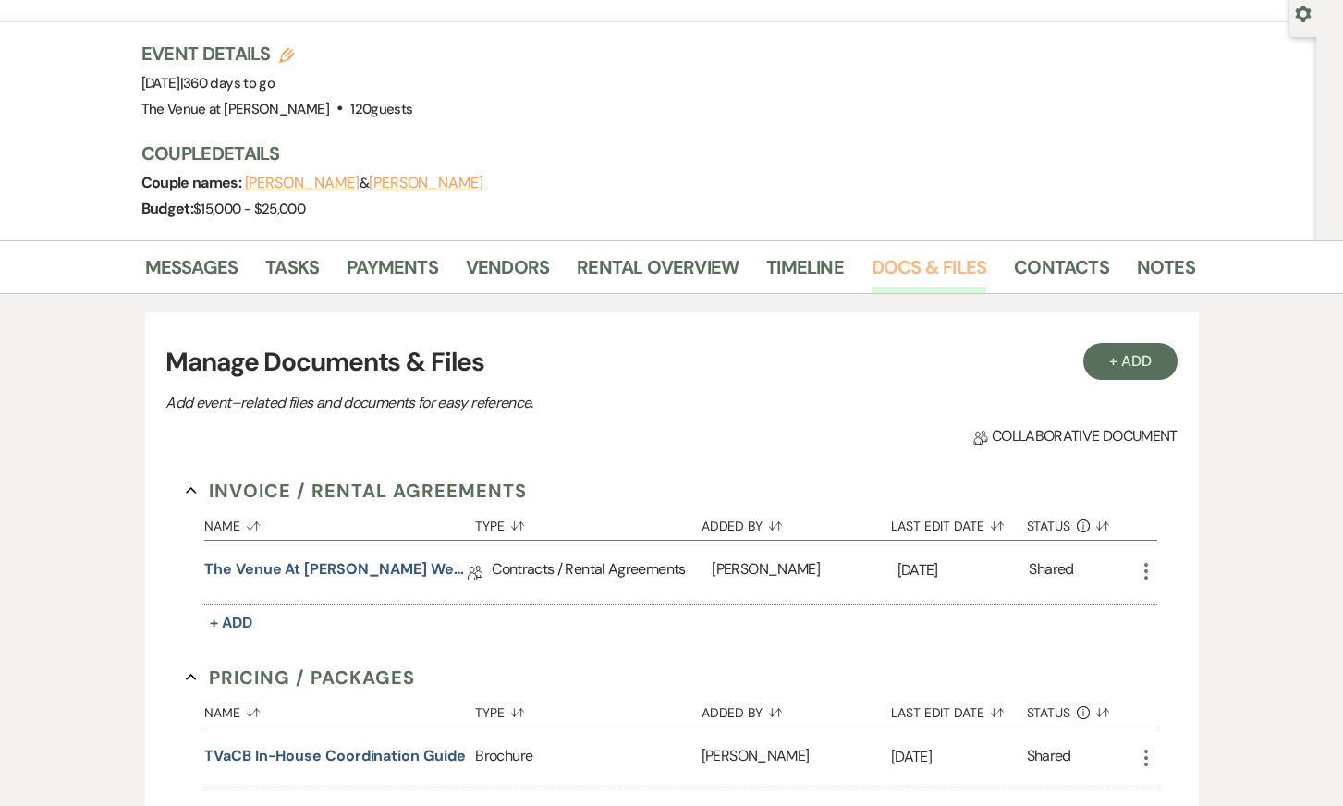
scroll to position [177, 0]
click at [391, 559] on link "The Venue at Carley Brook Wedding Contract (10.9.26 Buntz-Hallock)" at bounding box center [335, 573] width 263 height 29
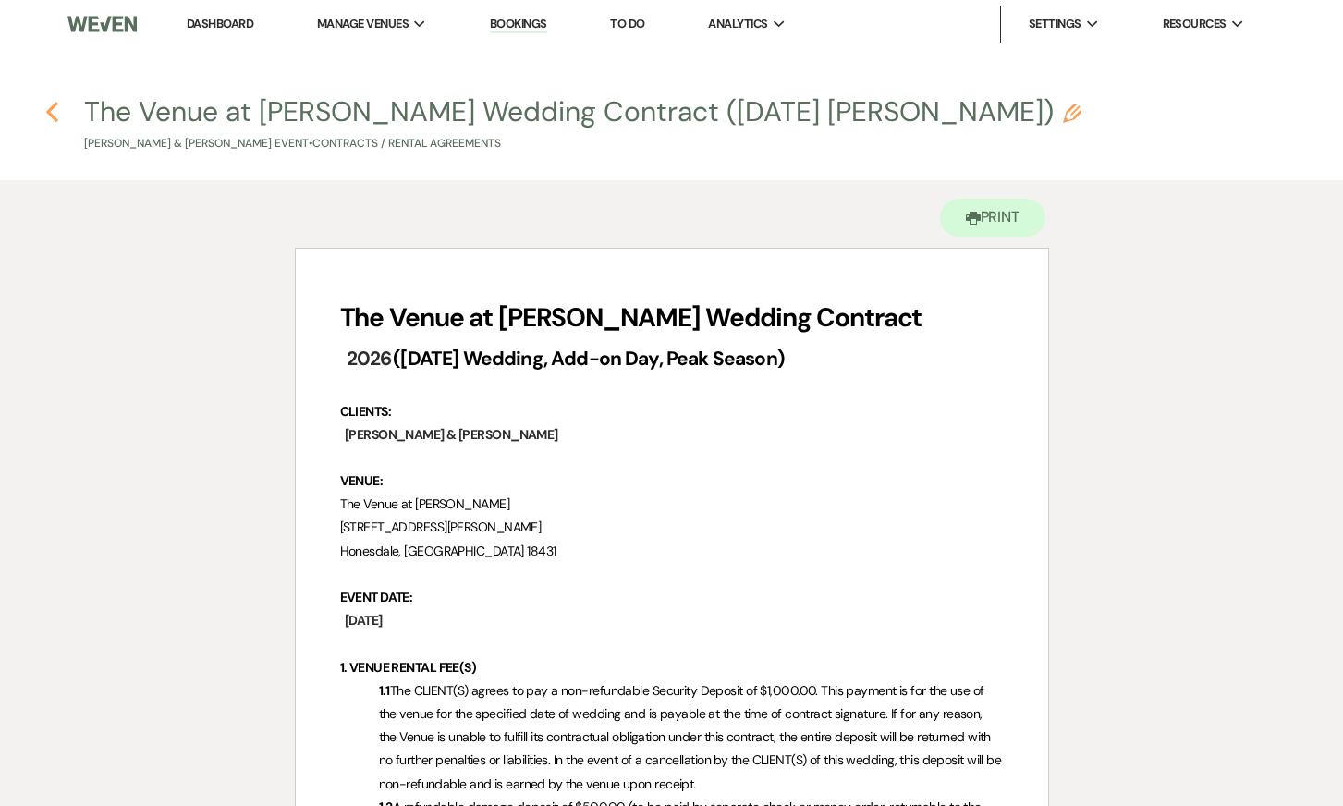
click at [45, 113] on icon "Previous" at bounding box center [52, 112] width 14 height 22
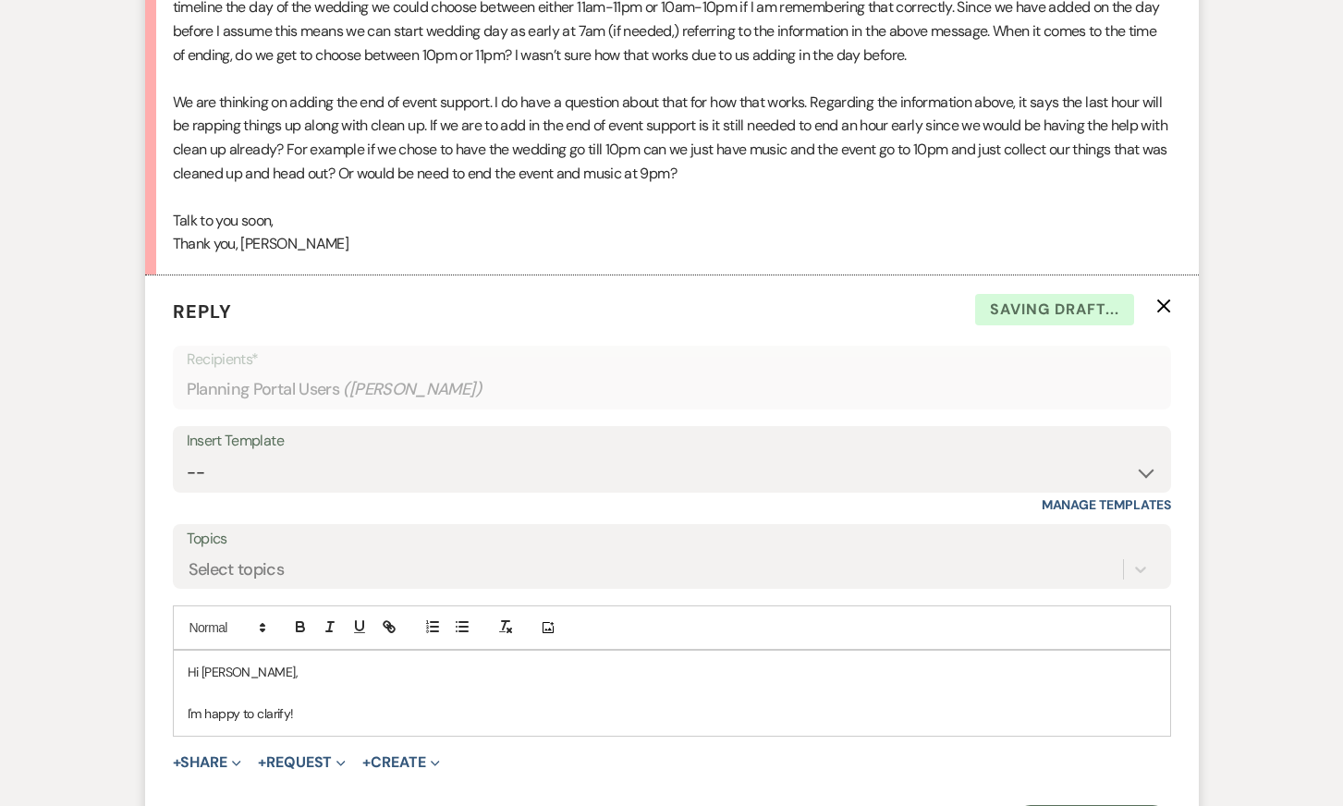
scroll to position [1757, 0]
click at [371, 681] on div "Hi [PERSON_NAME], I'm happy to clarify!" at bounding box center [672, 694] width 996 height 84
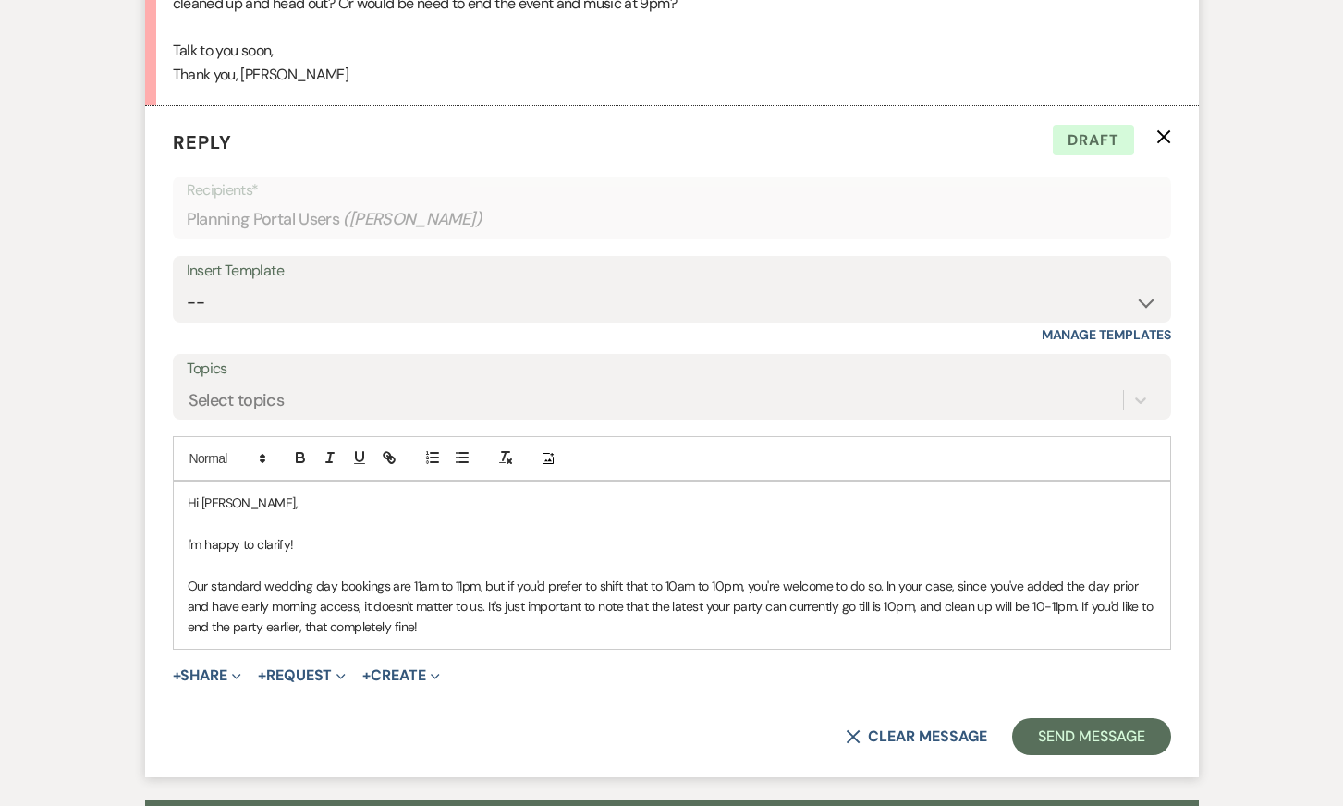
scroll to position [1962, 0]
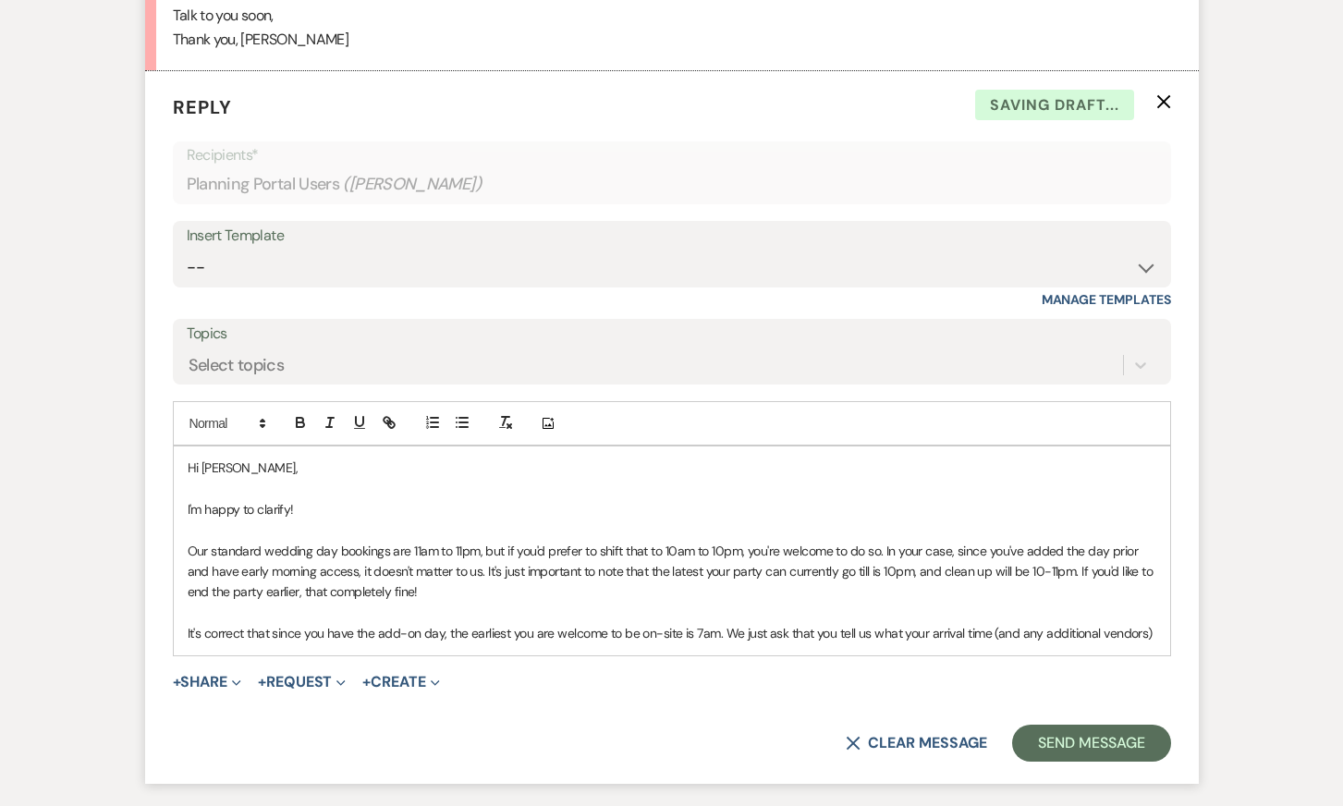
click at [1084, 623] on p "It's correct that since you have the add-on day, the earliest you are welcome t…" at bounding box center [672, 633] width 969 height 20
click at [1086, 623] on p "It's correct that since you have the add-on day, the earliest you are welcome t…" at bounding box center [672, 633] width 969 height 20
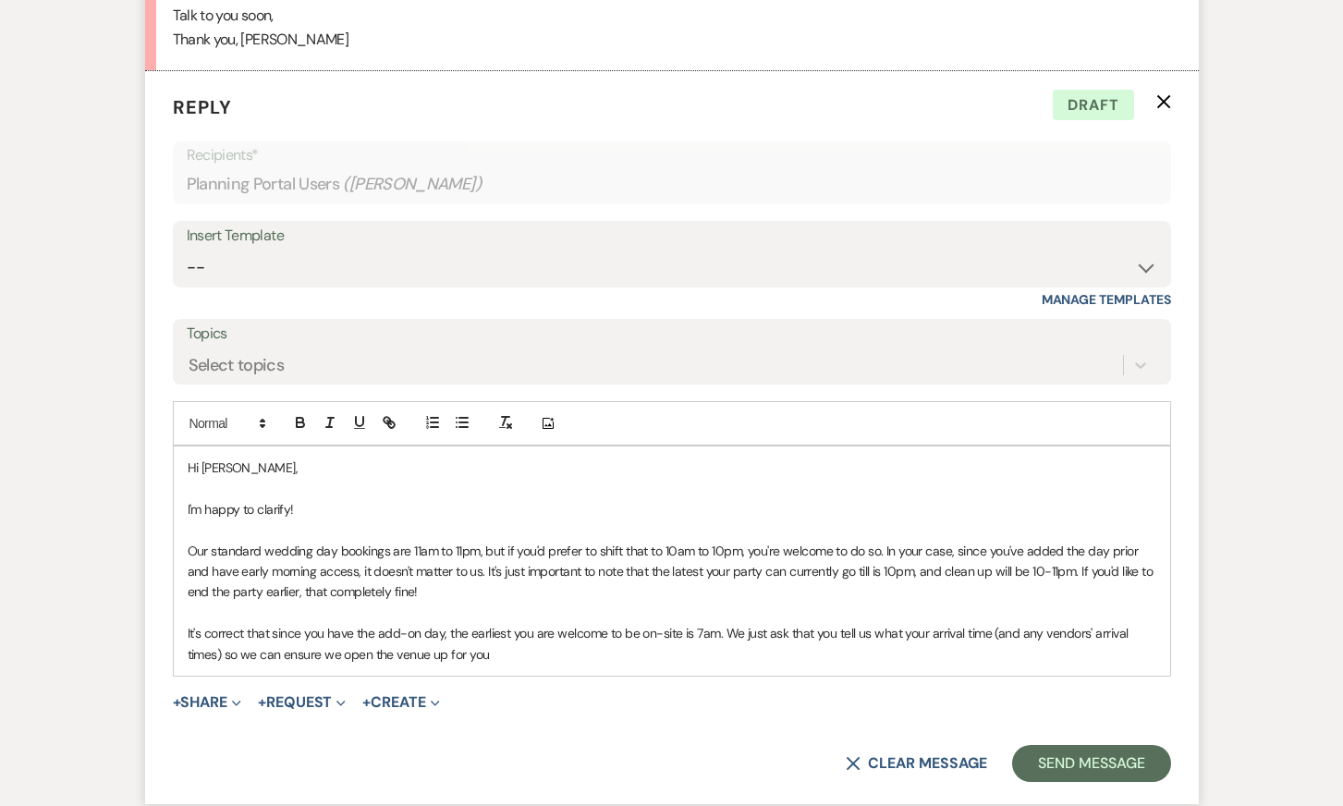
click at [227, 623] on p "It's correct that since you have the add-on day, the earliest you are welcome t…" at bounding box center [672, 644] width 969 height 42
click at [740, 623] on p "It's correct that since you have the add-on day, the earliest you are welcome t…" at bounding box center [672, 644] width 969 height 42
drag, startPoint x: 582, startPoint y: 610, endPoint x: 915, endPoint y: 610, distance: 332.7
click at [917, 623] on p "It's correct that since you have the add-on day, the earliest you are welcome t…" at bounding box center [672, 644] width 969 height 42
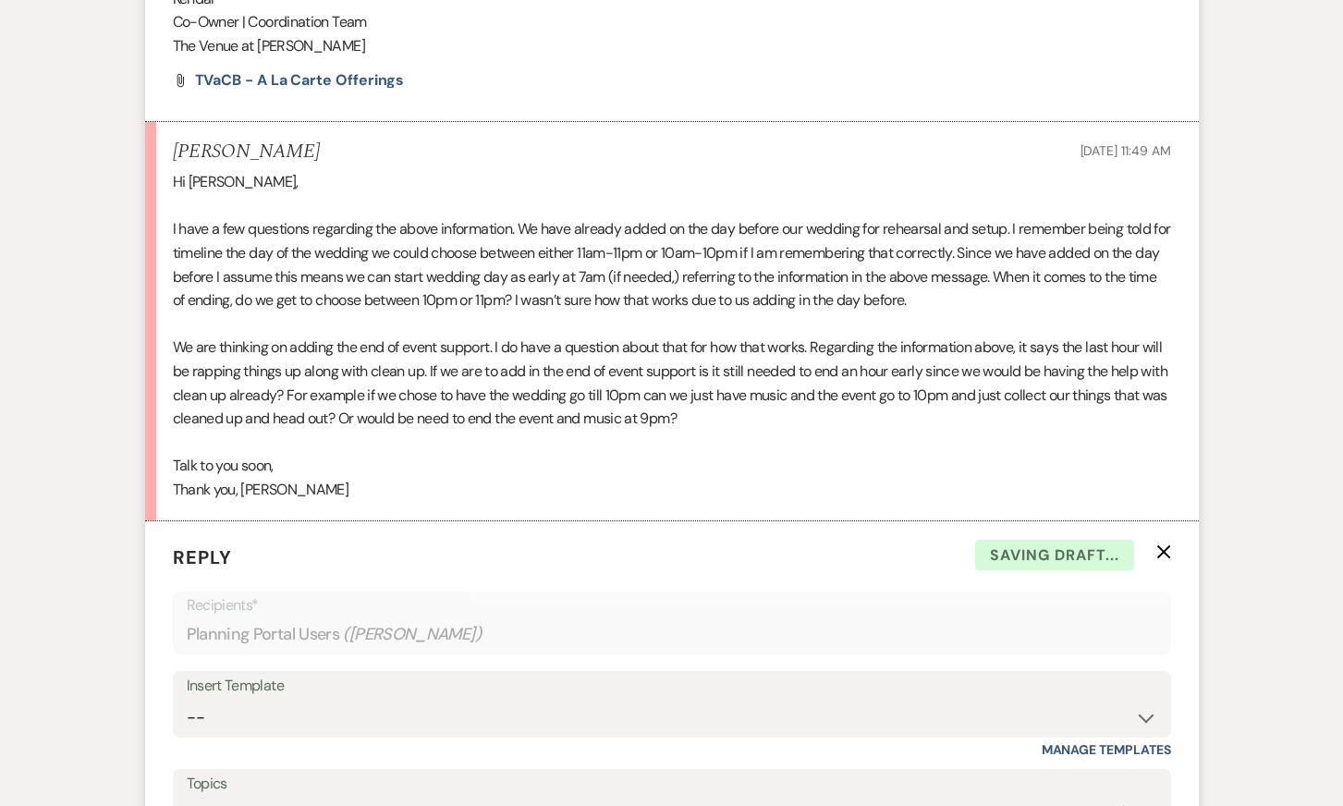
scroll to position [1501, 0]
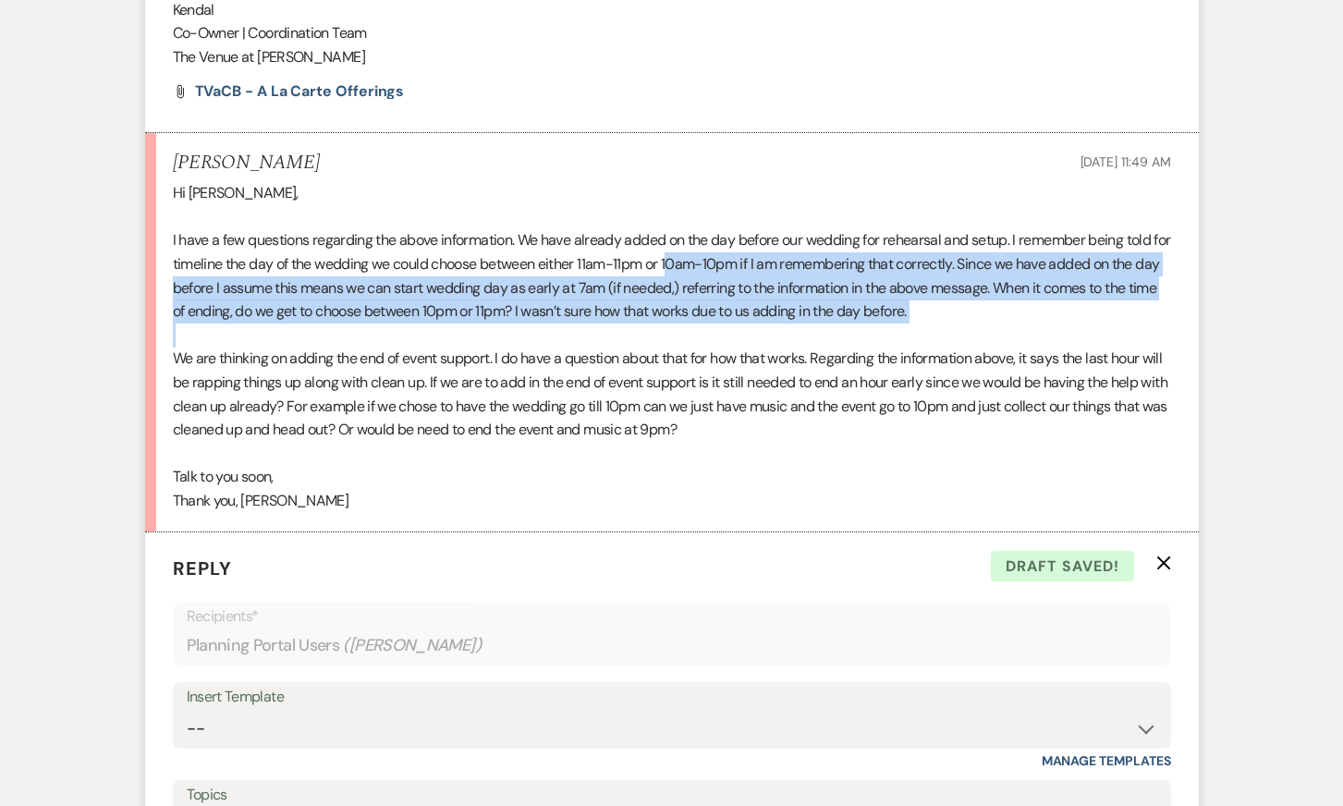
drag, startPoint x: 696, startPoint y: 219, endPoint x: 698, endPoint y: 279, distance: 60.1
click at [698, 279] on div "Hi Kendal, I have a few questions regarding the above information. We have alre…" at bounding box center [672, 346] width 998 height 331
click at [323, 250] on p "I have a few questions regarding the above information. We have already added o…" at bounding box center [672, 275] width 998 height 94
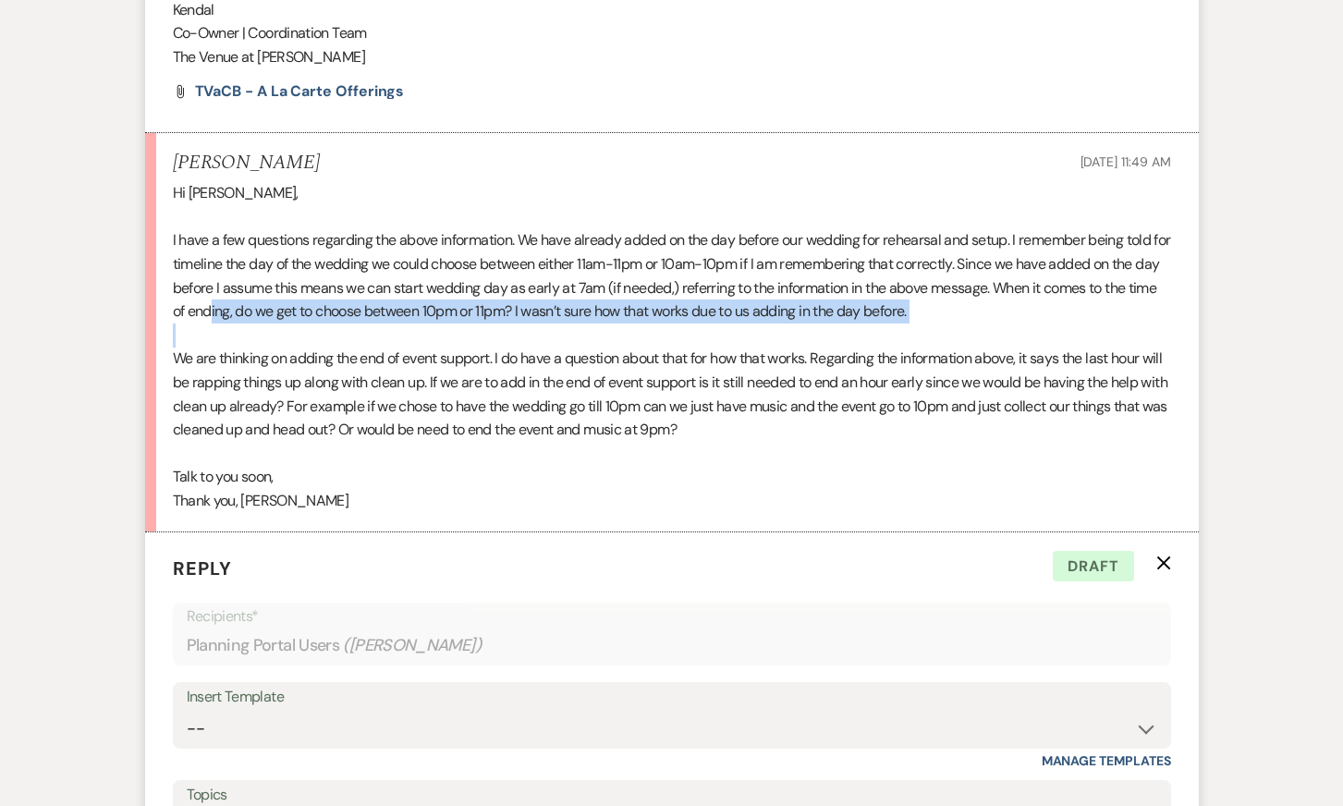
drag, startPoint x: 244, startPoint y: 264, endPoint x: 340, endPoint y: 297, distance: 101.4
click at [340, 297] on div "Hi Kendal, I have a few questions regarding the above information. We have alre…" at bounding box center [672, 346] width 998 height 331
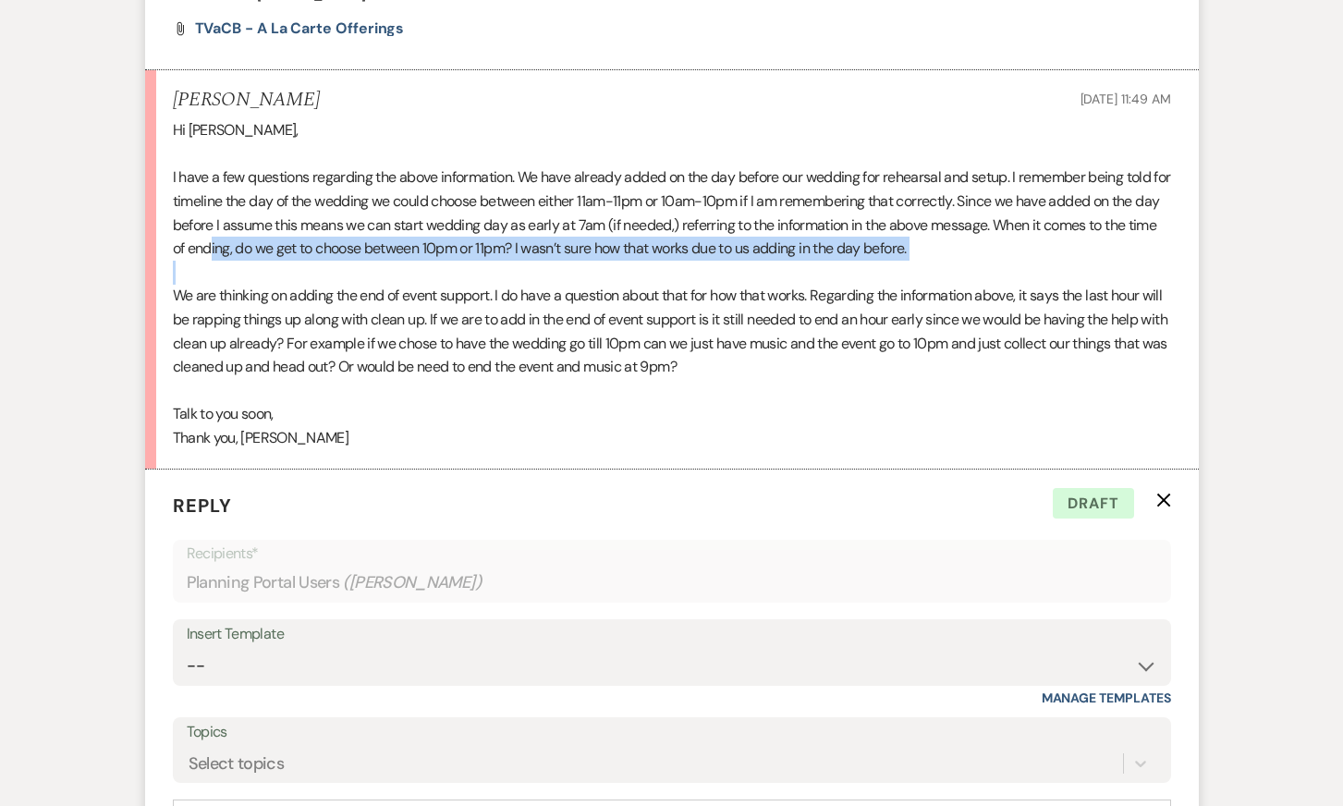
scroll to position [1579, 0]
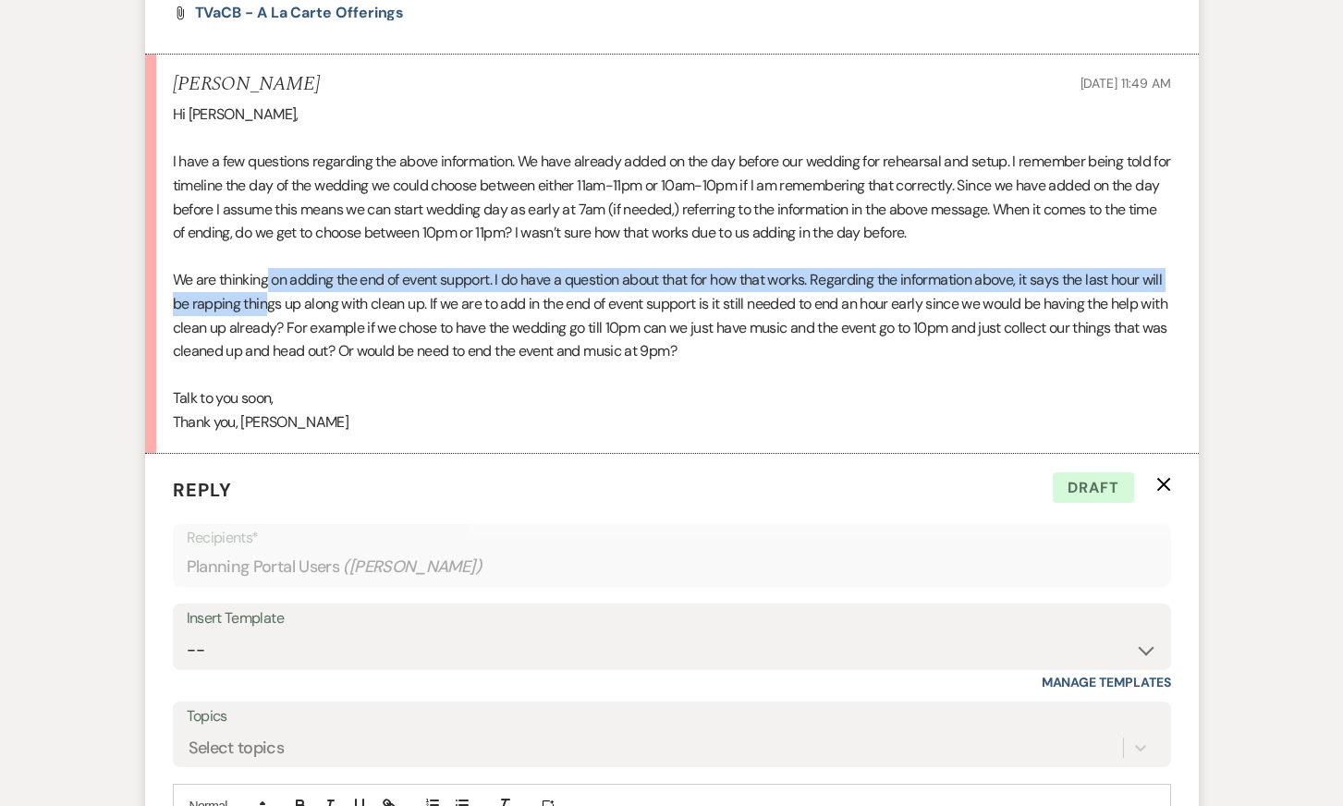
drag, startPoint x: 266, startPoint y: 234, endPoint x: 293, endPoint y: 268, distance: 43.4
click at [292, 268] on p "We are thinking on adding the end of event support. I do have a question about …" at bounding box center [672, 315] width 998 height 94
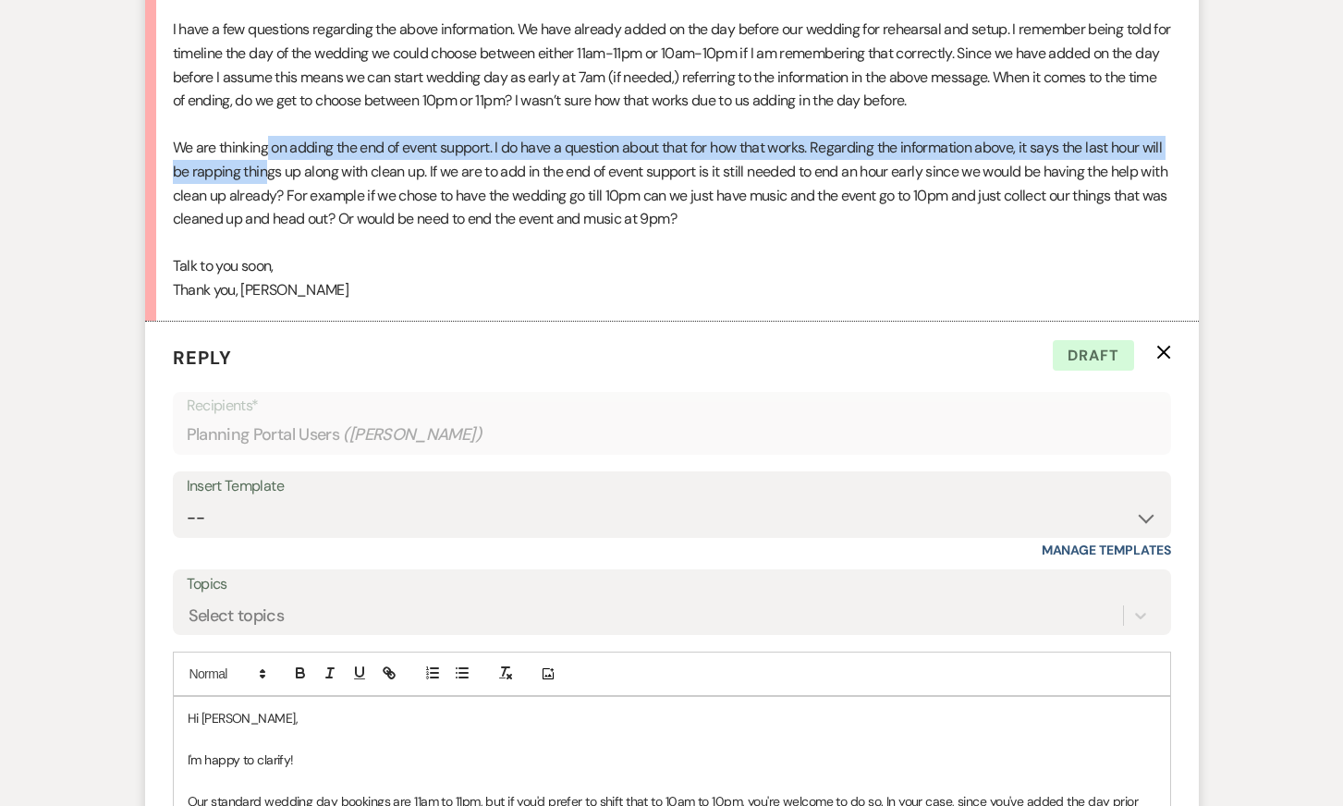
scroll to position [1715, 0]
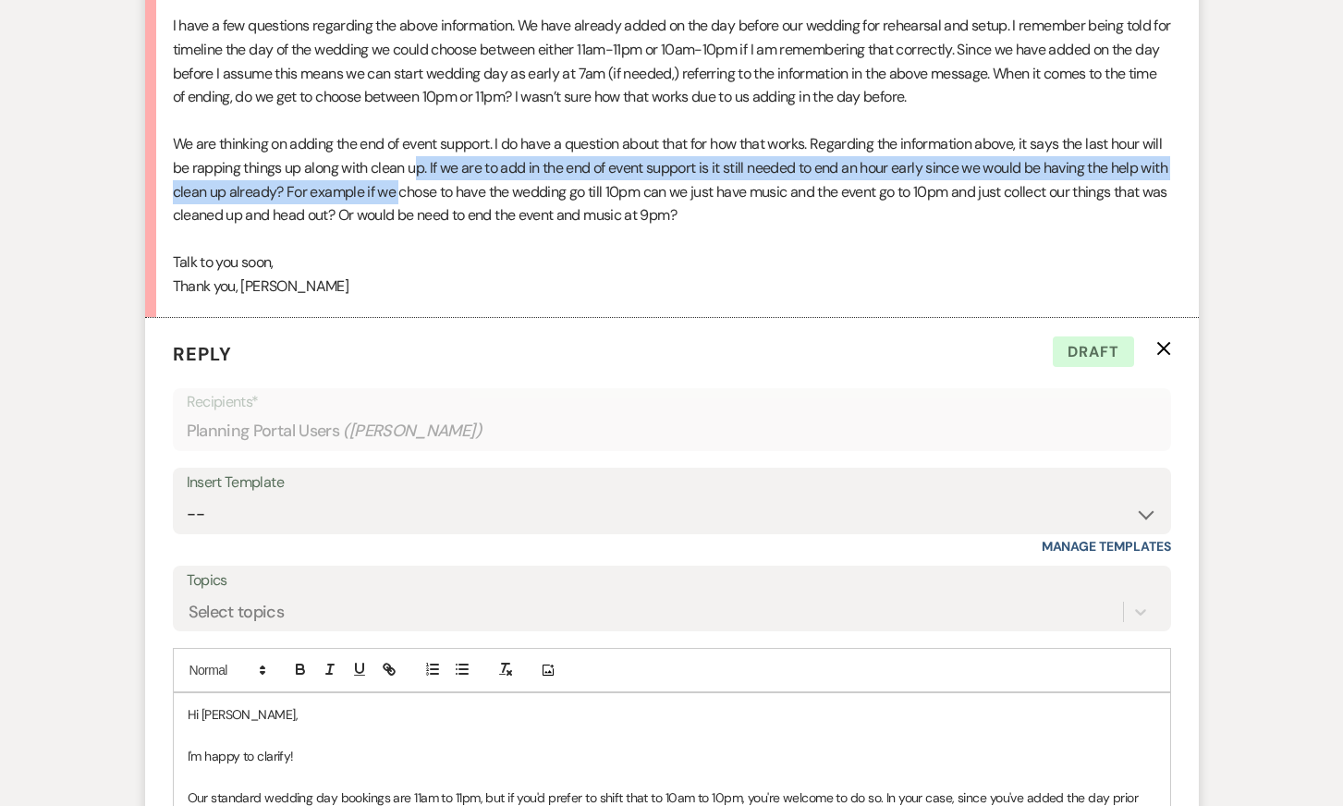
drag, startPoint x: 439, startPoint y: 118, endPoint x: 457, endPoint y: 155, distance: 41.3
click at [459, 158] on p "We are thinking on adding the end of event support. I do have a question about …" at bounding box center [672, 179] width 998 height 94
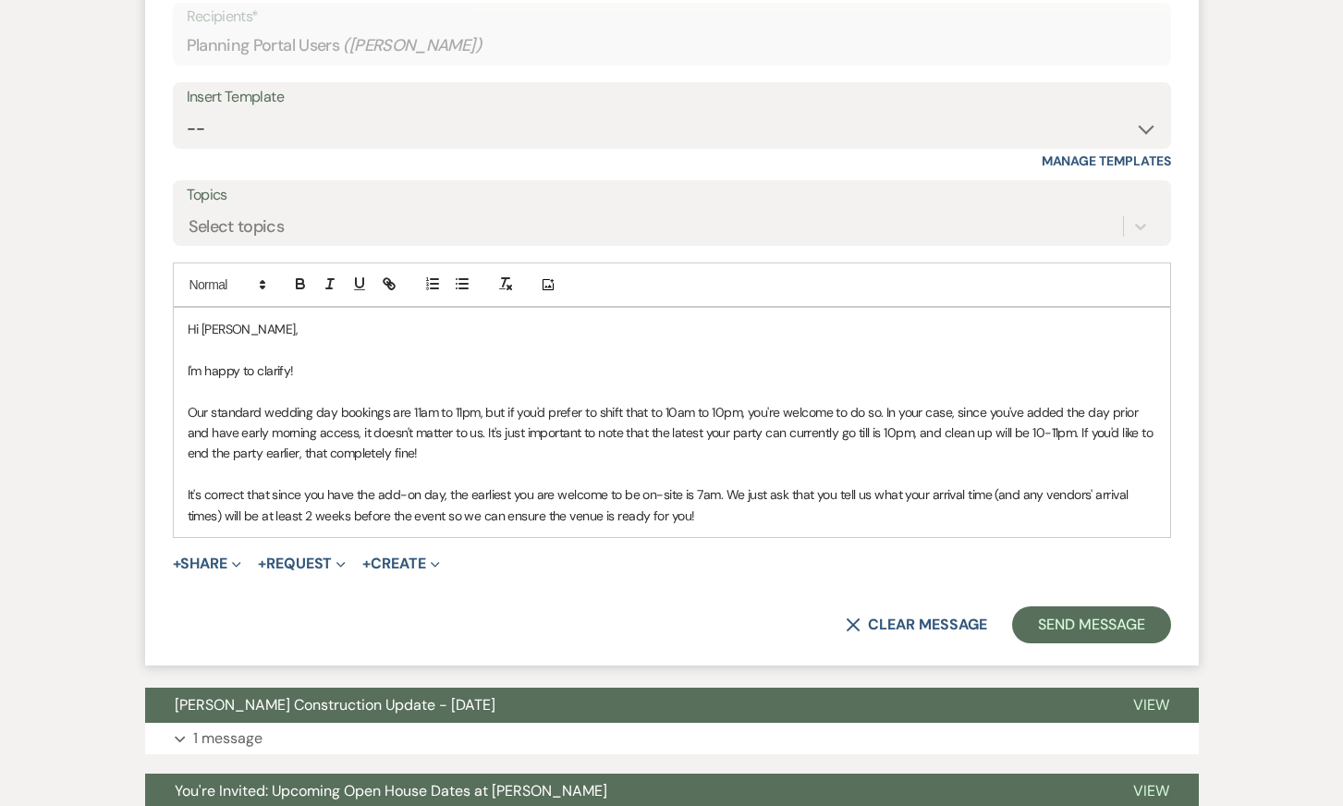
scroll to position [2102, 0]
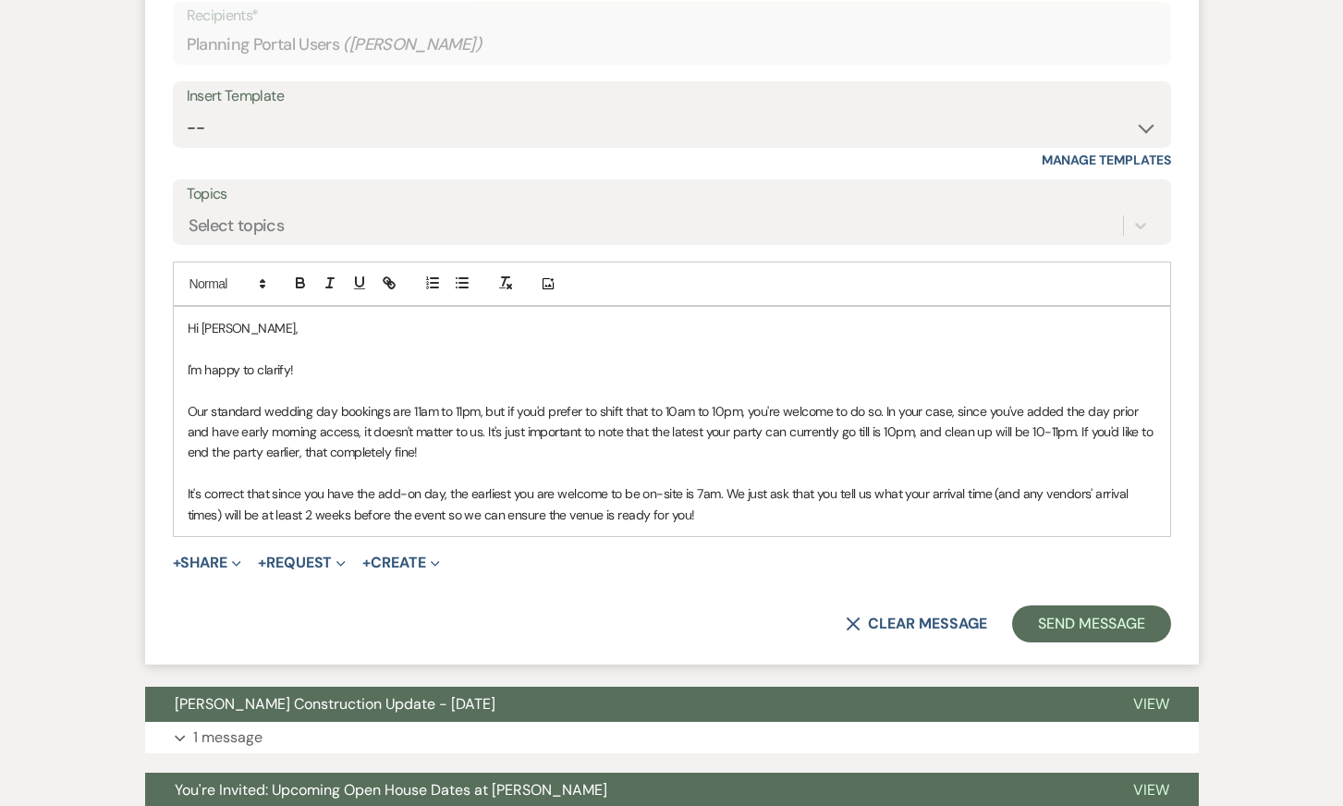
click at [715, 483] on p "It's correct that since you have the add-on day, the earliest you are welcome t…" at bounding box center [672, 504] width 969 height 42
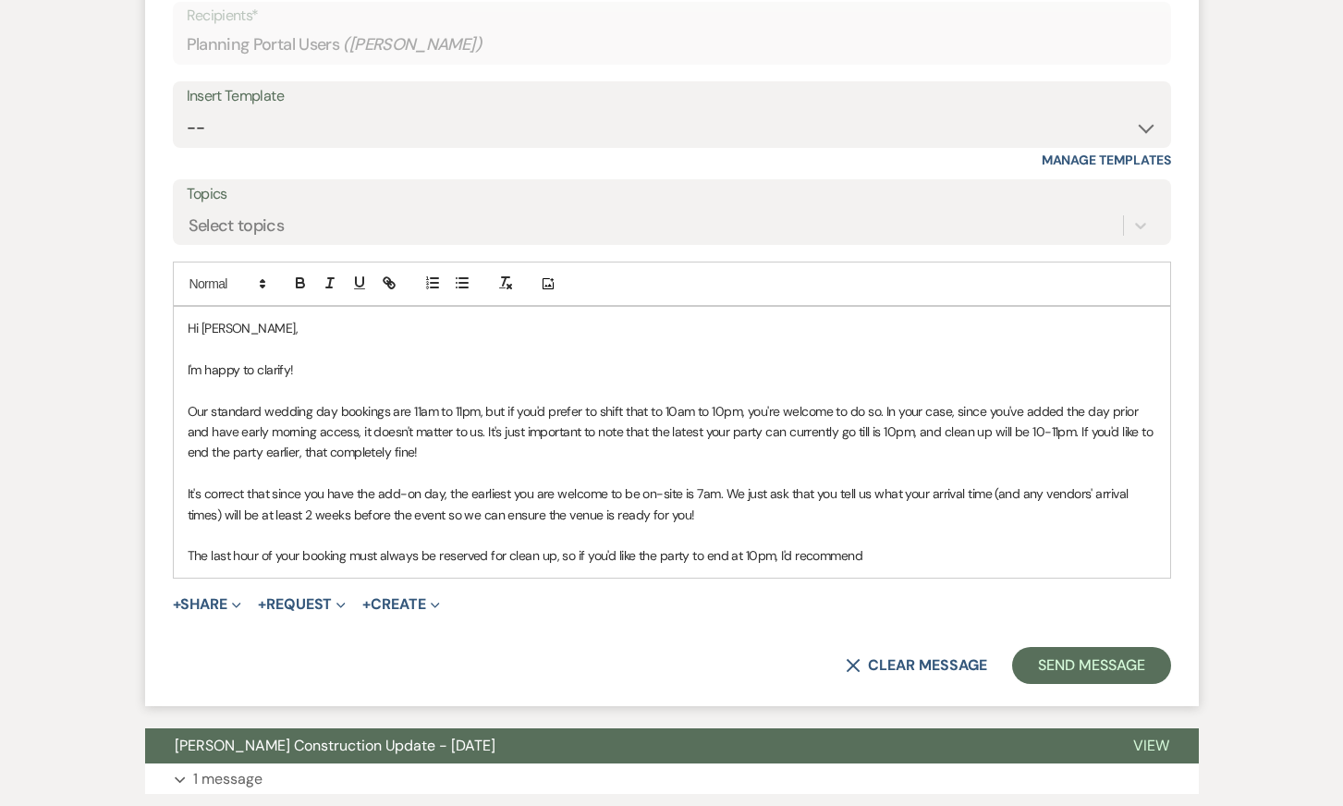
click at [553, 545] on p "The last hour of your booking must always be reserved for clean up, so if you'd…" at bounding box center [672, 555] width 969 height 20
click at [1104, 545] on p "The last hour of your booking must always be reserved for clean up (even if you…" at bounding box center [672, 555] width 969 height 20
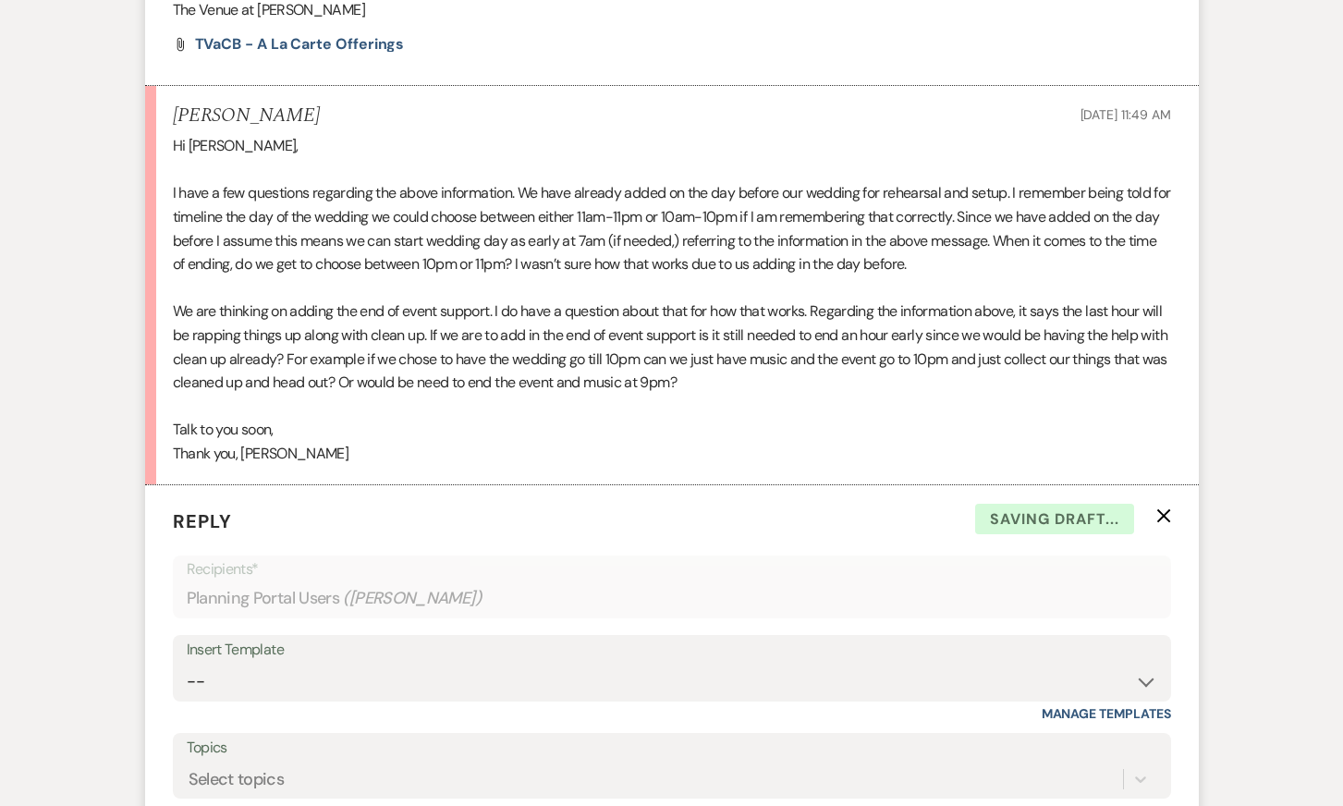
scroll to position [1499, 0]
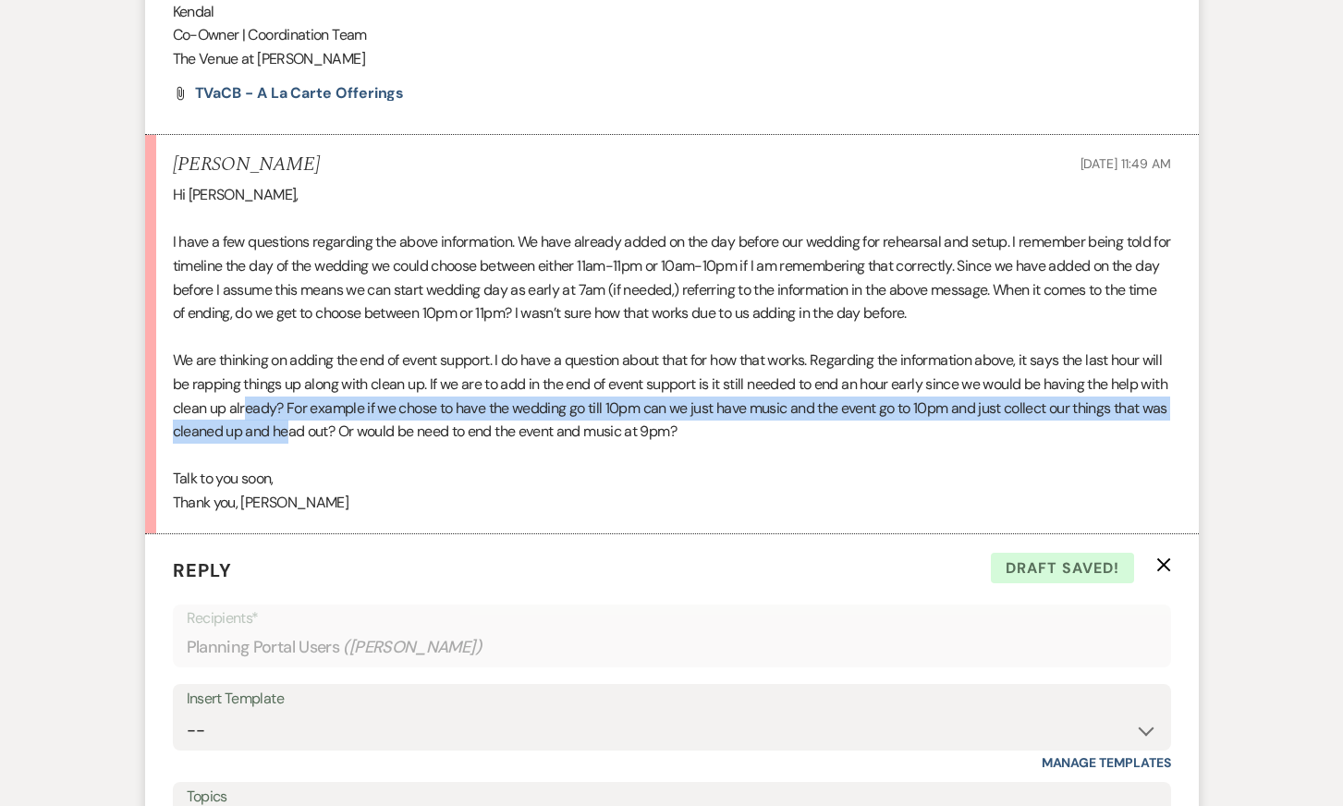
drag, startPoint x: 308, startPoint y: 359, endPoint x: 390, endPoint y: 399, distance: 91.8
click at [389, 397] on p "We are thinking on adding the end of event support. I do have a question about …" at bounding box center [672, 395] width 998 height 94
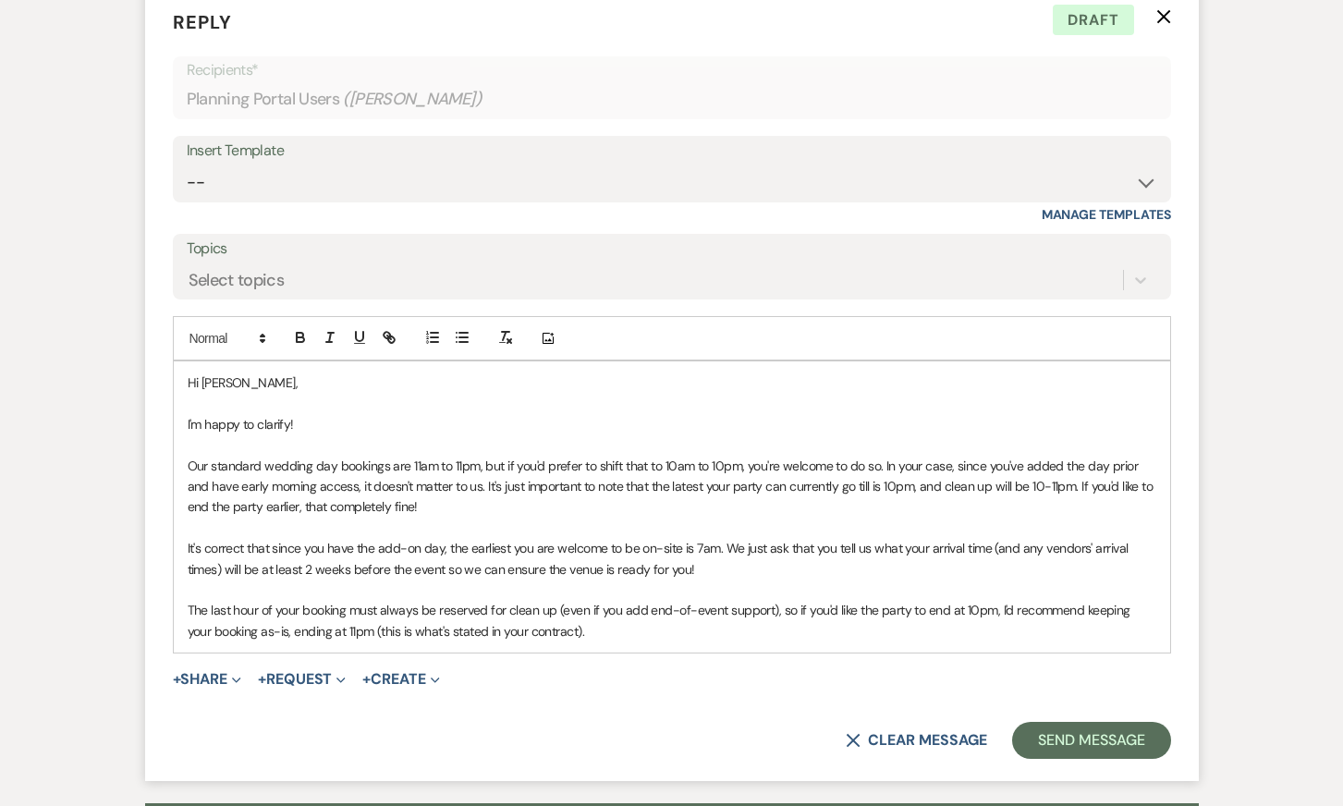
scroll to position [2080, 0]
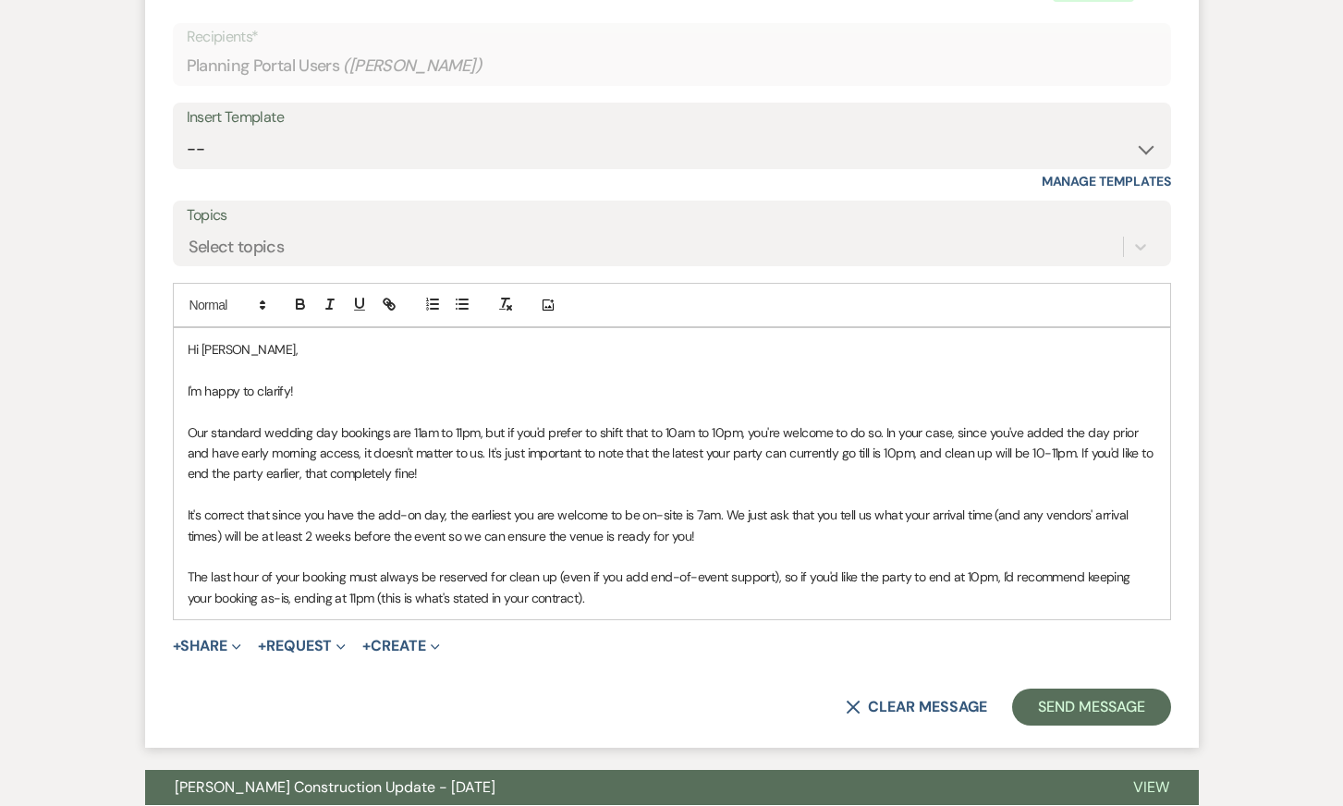
click at [340, 422] on p "Our standard wedding day bookings are 11am to 11pm, but if you'd prefer to shif…" at bounding box center [672, 453] width 969 height 62
click at [395, 505] on p "It's correct that since you have the add-on day, the earliest you are welcome t…" at bounding box center [672, 526] width 969 height 42
click at [729, 567] on p "The last hour of your booking must always be reserved for clean up (even if you…" at bounding box center [672, 588] width 969 height 42
click at [726, 360] on p at bounding box center [672, 370] width 969 height 20
click at [714, 505] on p "It's correct that since you have the add-on day, the earliest you are welcome t…" at bounding box center [672, 526] width 969 height 42
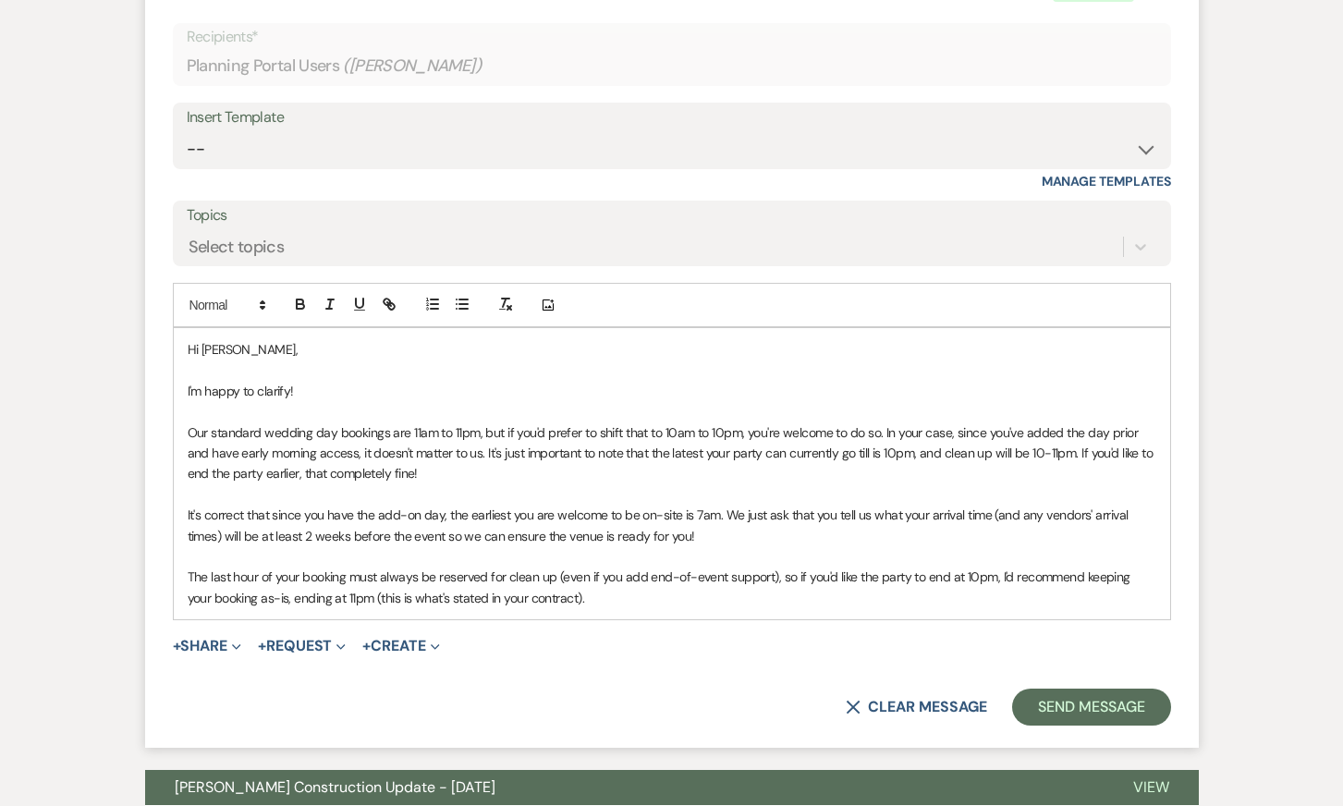
click at [692, 567] on p "The last hour of your booking must always be reserved for clean up (even if you…" at bounding box center [672, 588] width 969 height 42
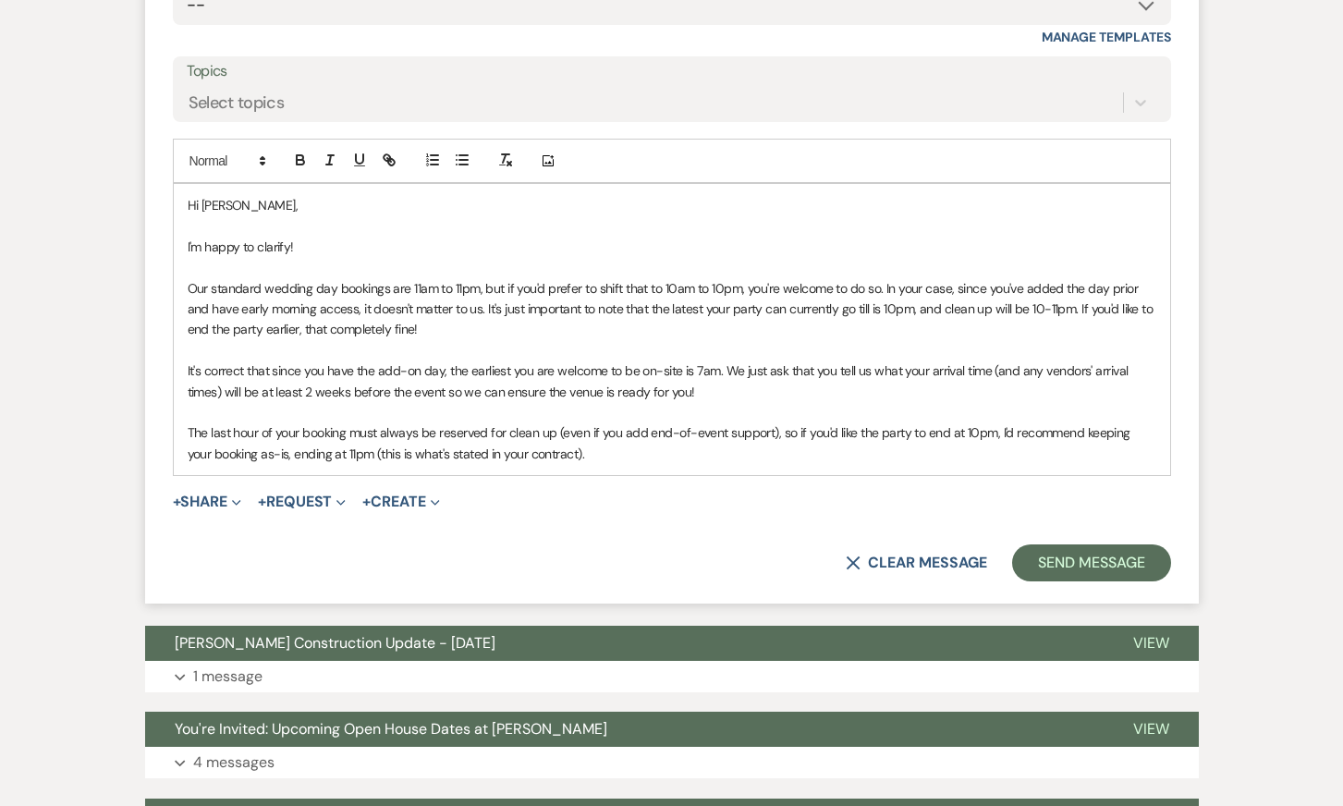
scroll to position [2234, 0]
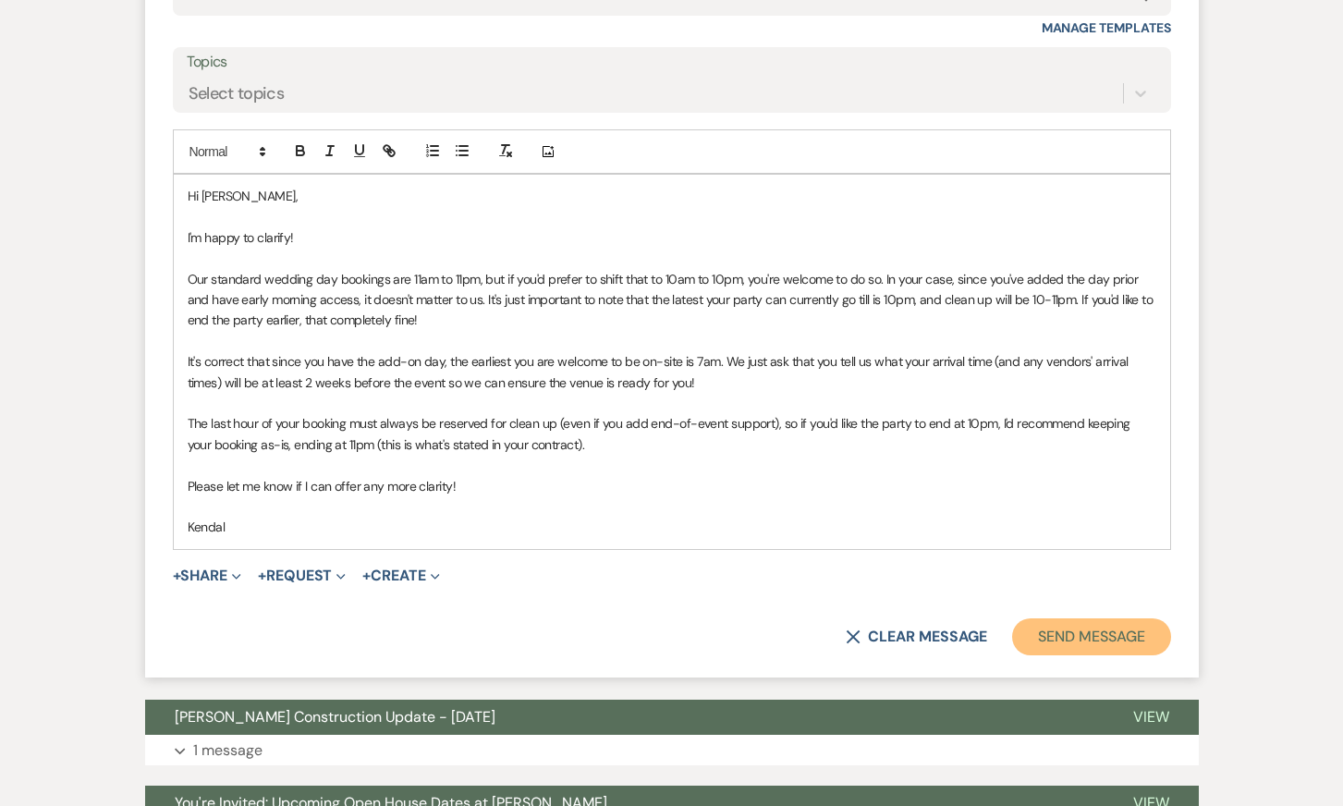
click at [1066, 618] on button "Send Message" at bounding box center [1091, 636] width 158 height 37
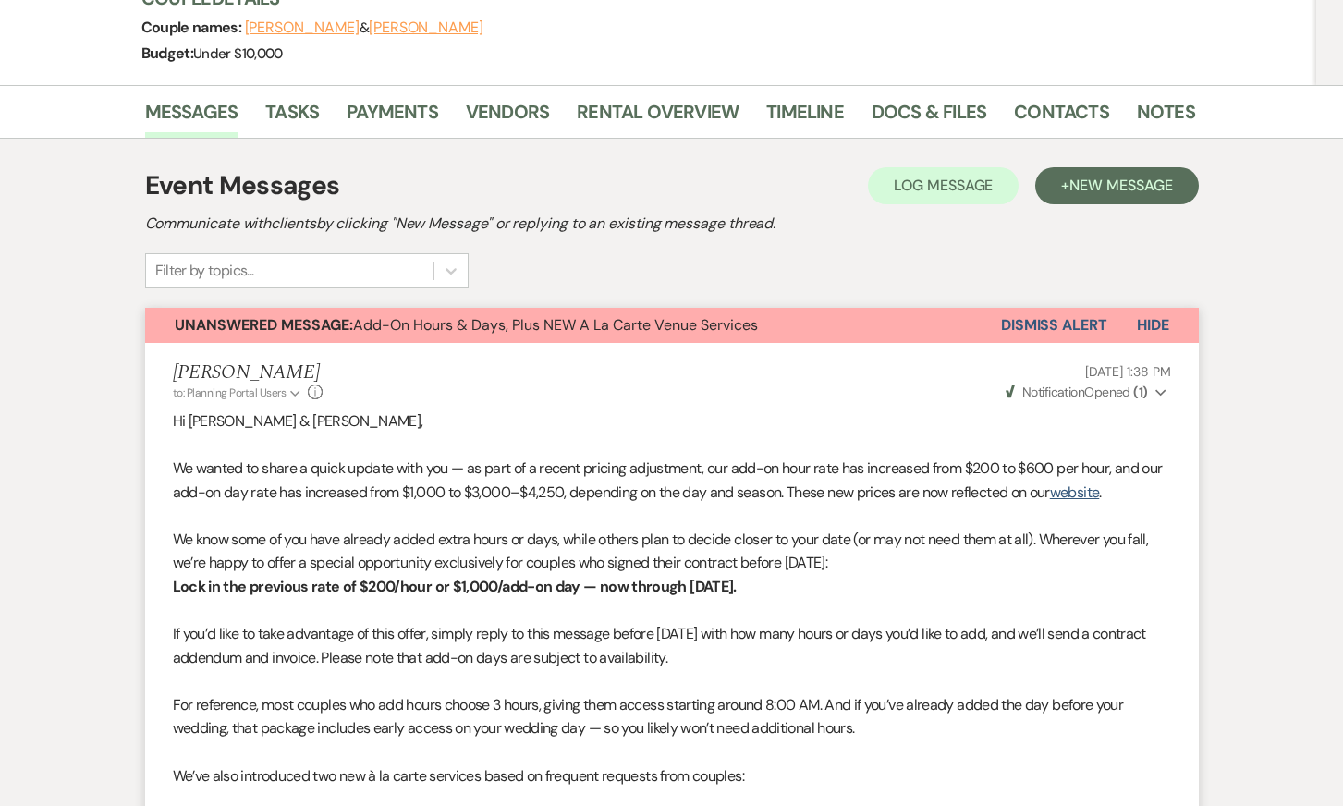
scroll to position [72, 0]
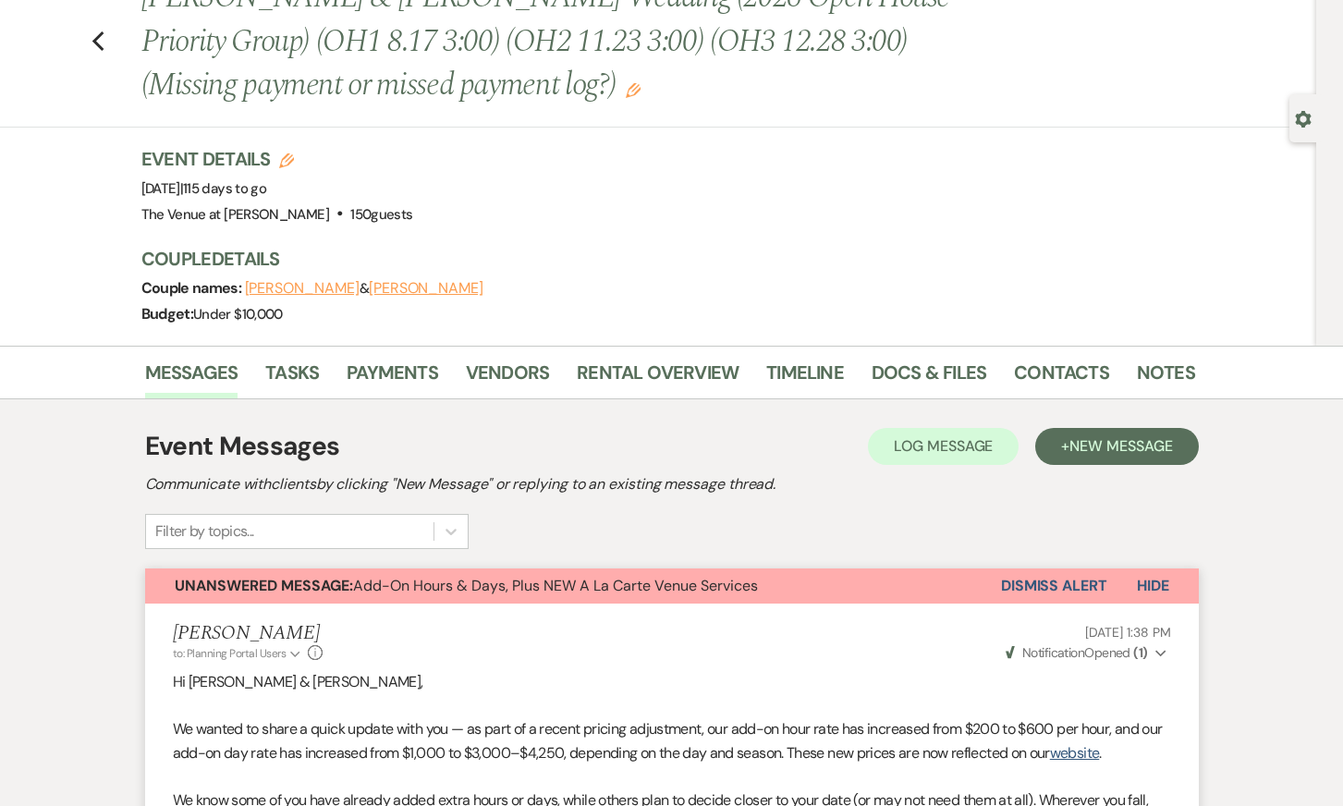
click at [1071, 587] on button "Dismiss Alert" at bounding box center [1054, 585] width 106 height 35
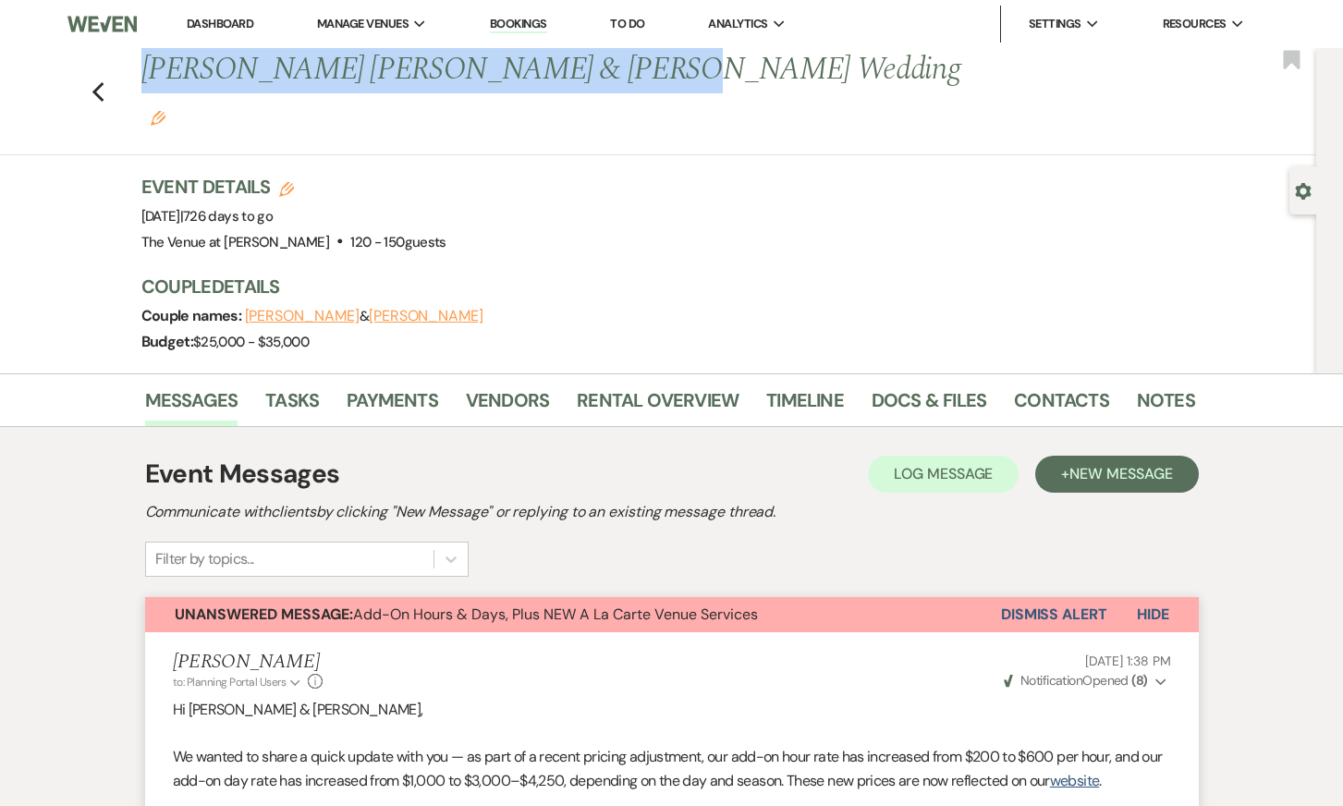
drag, startPoint x: 145, startPoint y: 72, endPoint x: 596, endPoint y: 65, distance: 451.1
click at [596, 65] on h1 "Corinna Ann Scoblick & Colin McGwire Quinn's Wedding Edit" at bounding box center [555, 92] width 828 height 88
copy h1 "Corinna Ann Scoblick & Colin McGwire"
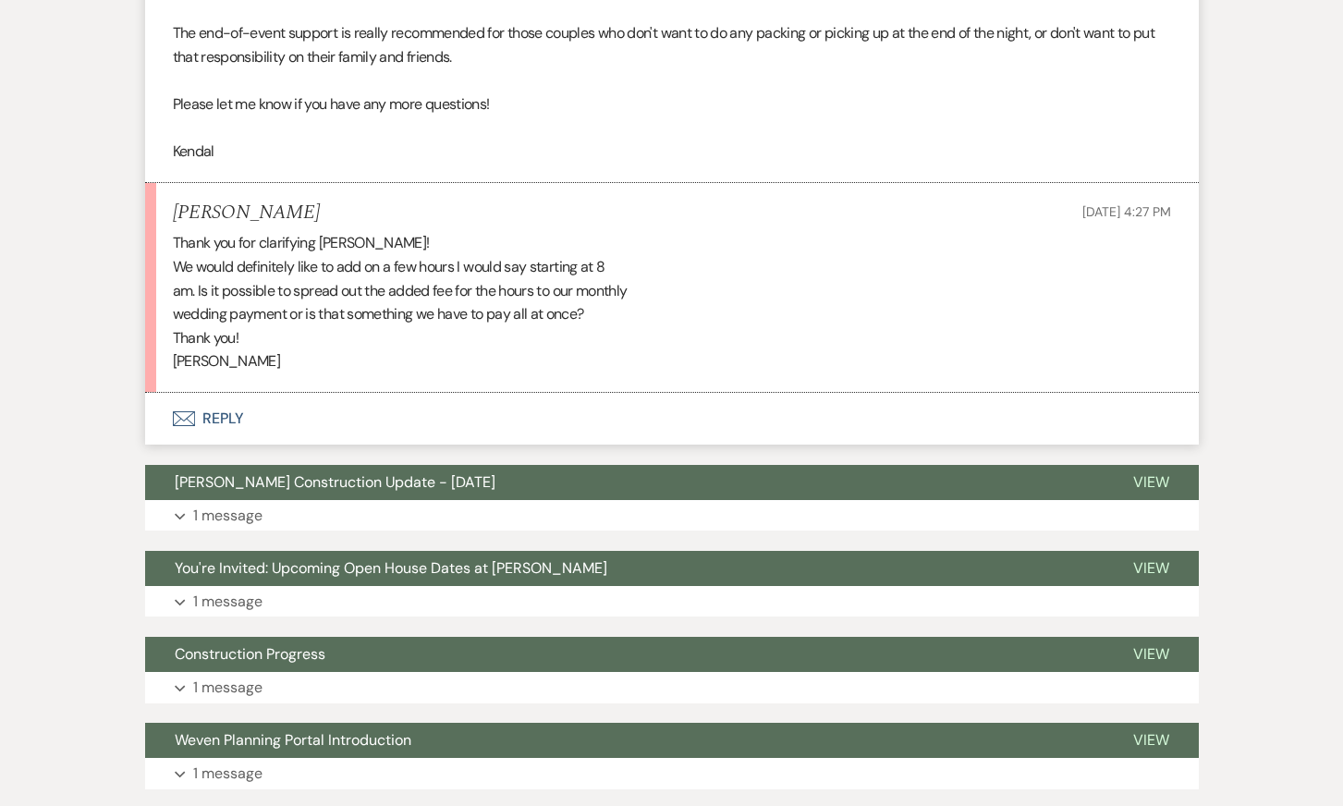
scroll to position [2349, 0]
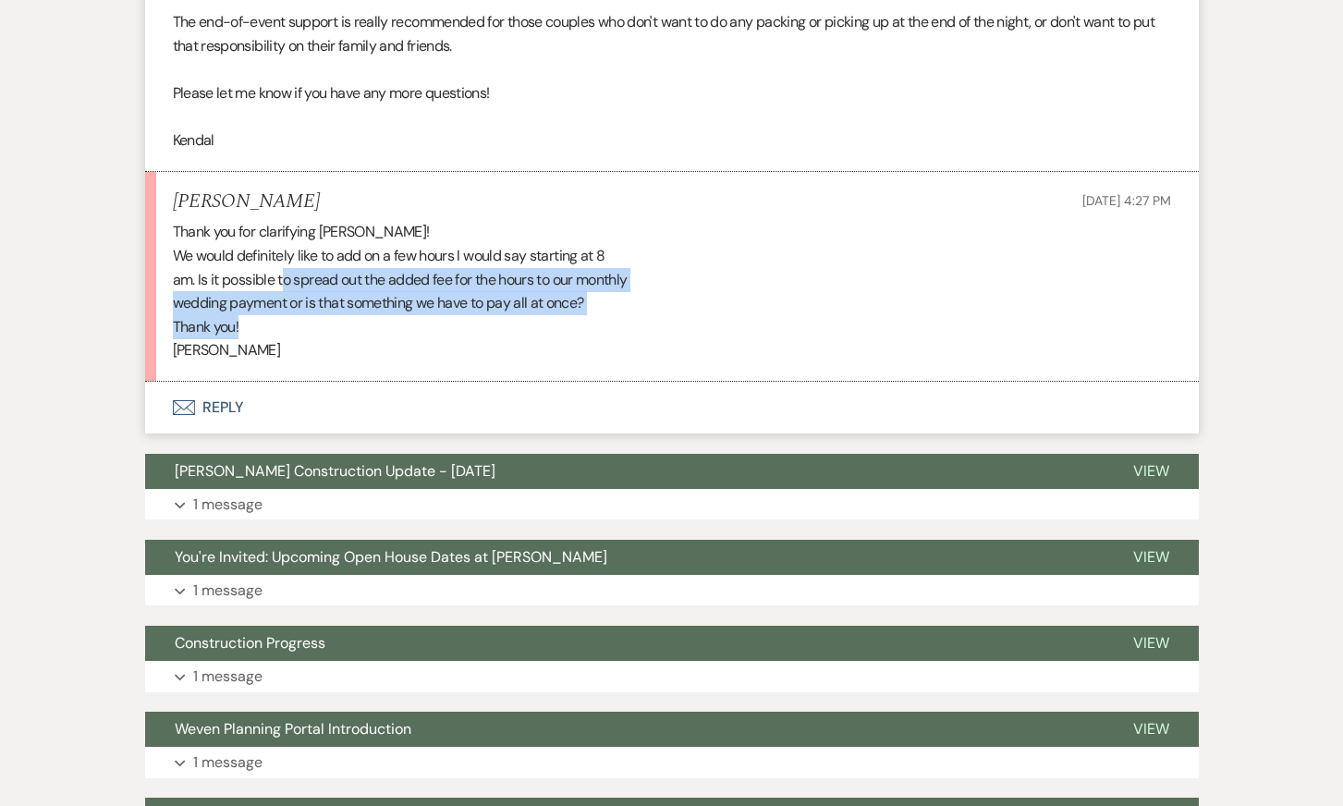
drag, startPoint x: 287, startPoint y: 241, endPoint x: 316, endPoint y: 284, distance: 51.3
click at [317, 284] on div "Thank you for clarifying Kendal! We would definitely like to add on a few hours…" at bounding box center [672, 291] width 998 height 142
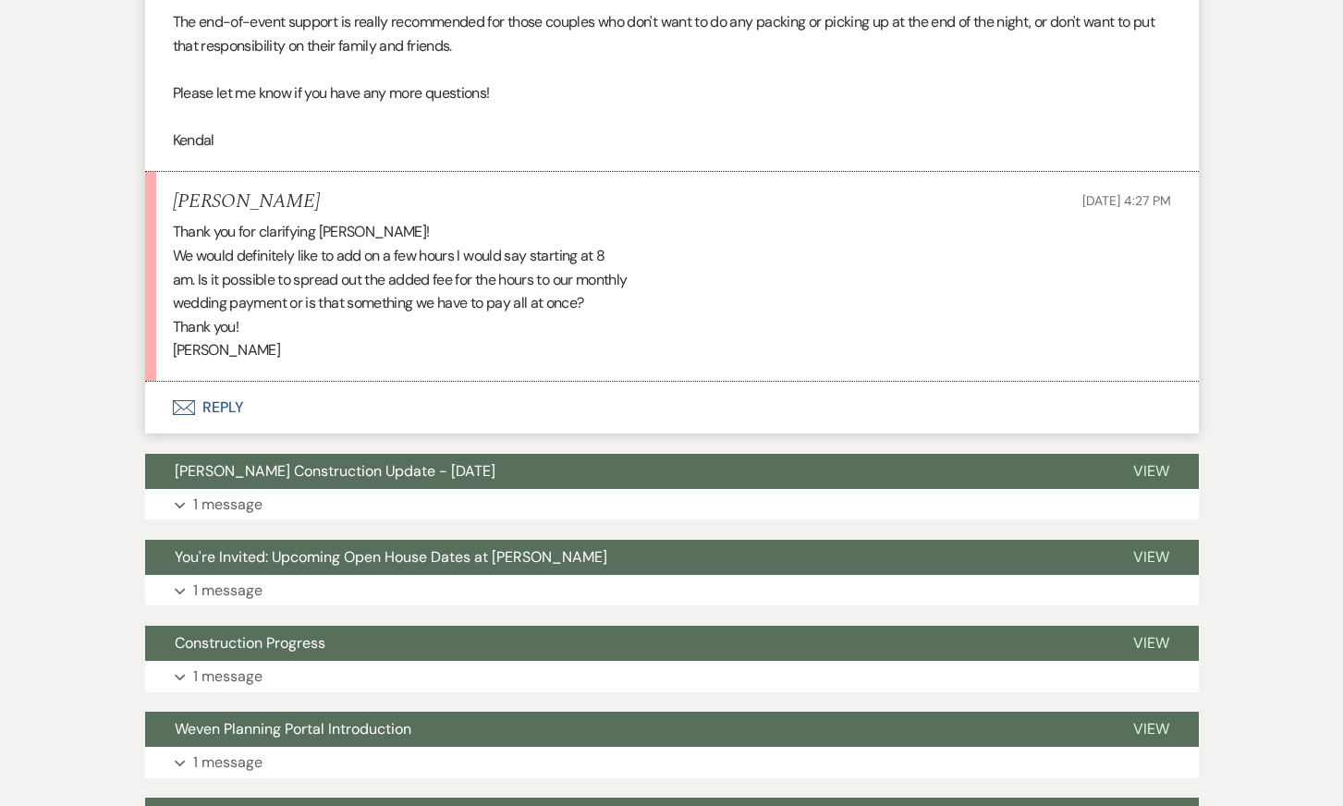
click at [315, 313] on div "Thank you for clarifying Kendal! We would definitely like to add on a few hours…" at bounding box center [672, 291] width 998 height 142
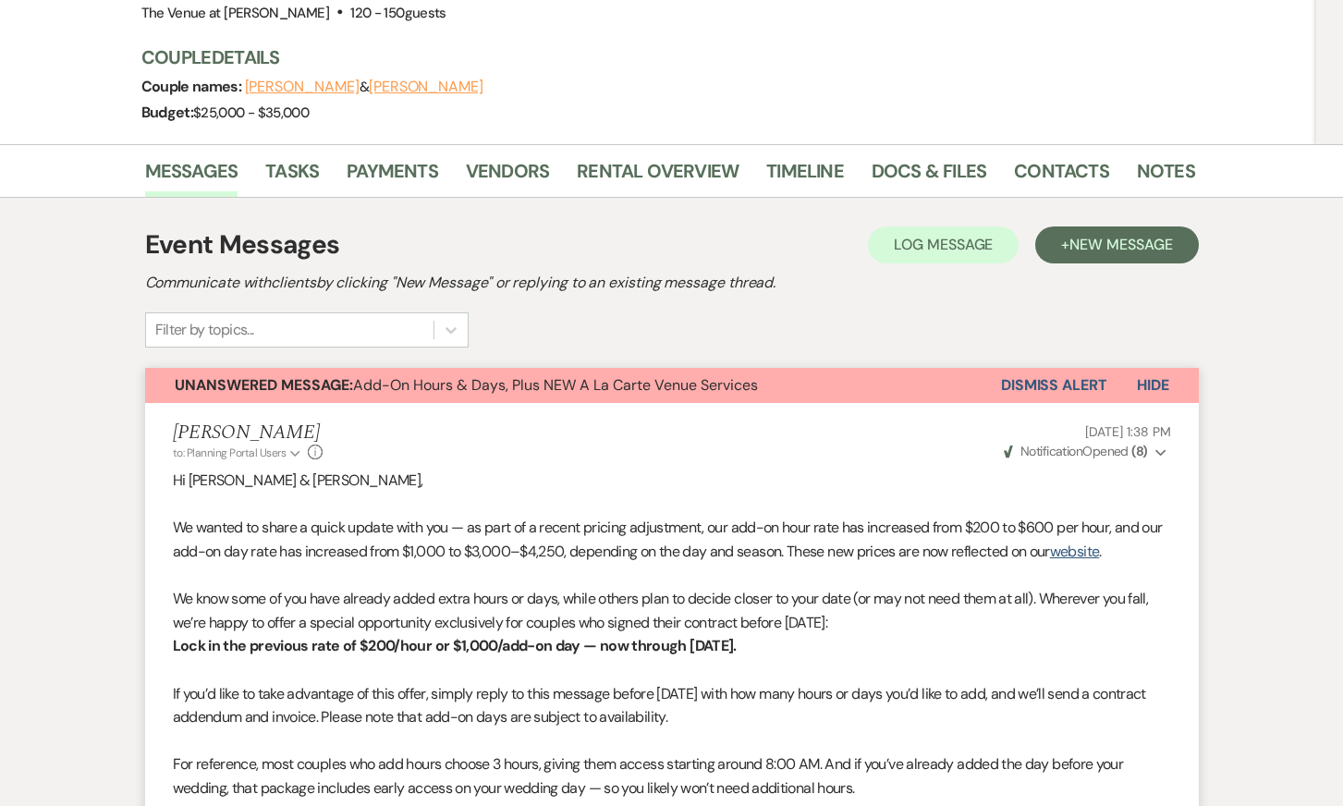
scroll to position [0, 0]
